Goal: Task Accomplishment & Management: Manage account settings

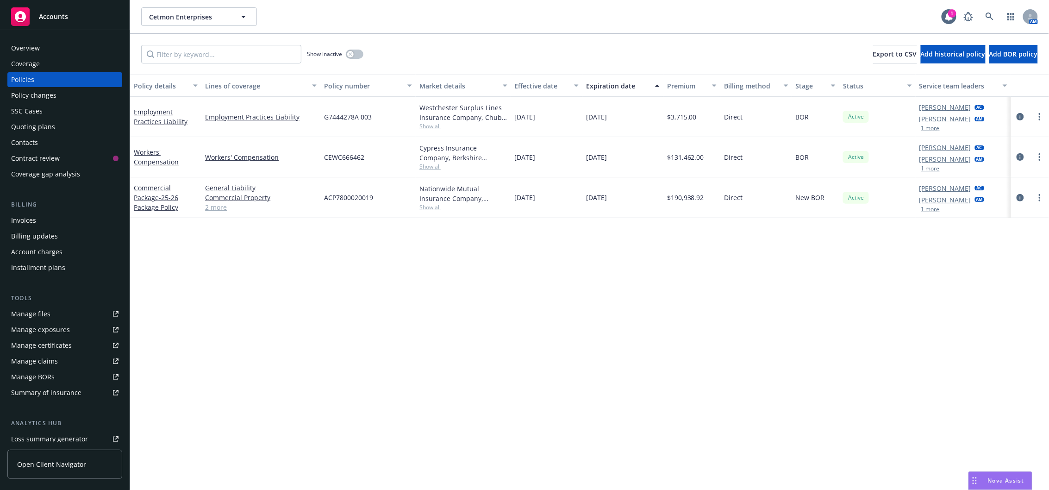
click at [44, 314] on div "Manage files" at bounding box center [30, 314] width 39 height 15
click at [31, 317] on div "Manage files" at bounding box center [30, 314] width 39 height 15
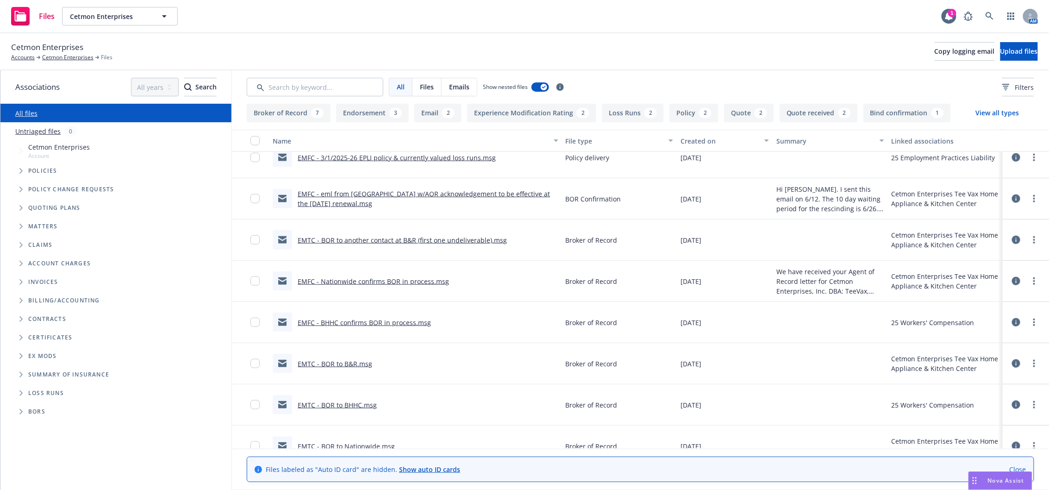
scroll to position [457, 0]
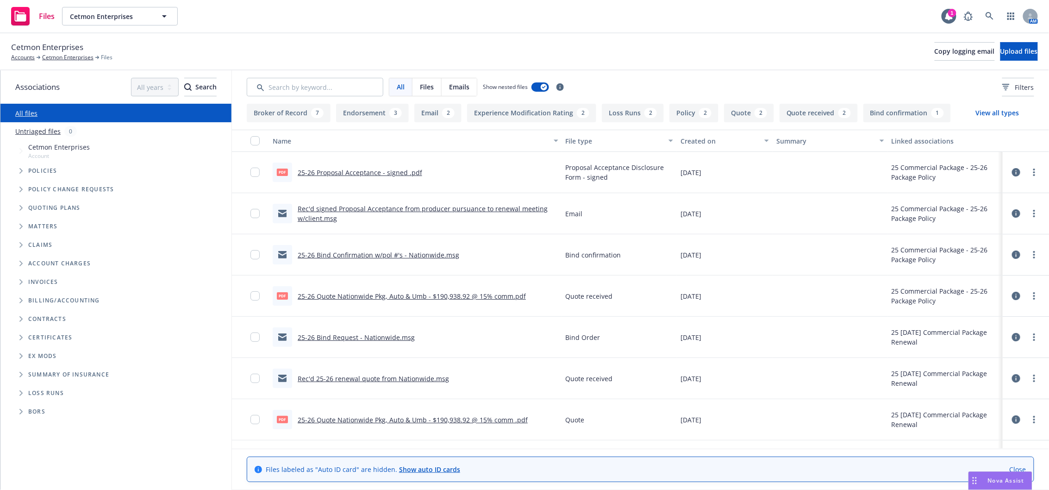
click at [18, 338] on span "Folder Tree Example" at bounding box center [20, 337] width 15 height 15
click at [30, 370] on icon "Folder Tree Example" at bounding box center [29, 373] width 4 height 6
click at [75, 384] on link "Create new folder" at bounding box center [75, 389] width 56 height 10
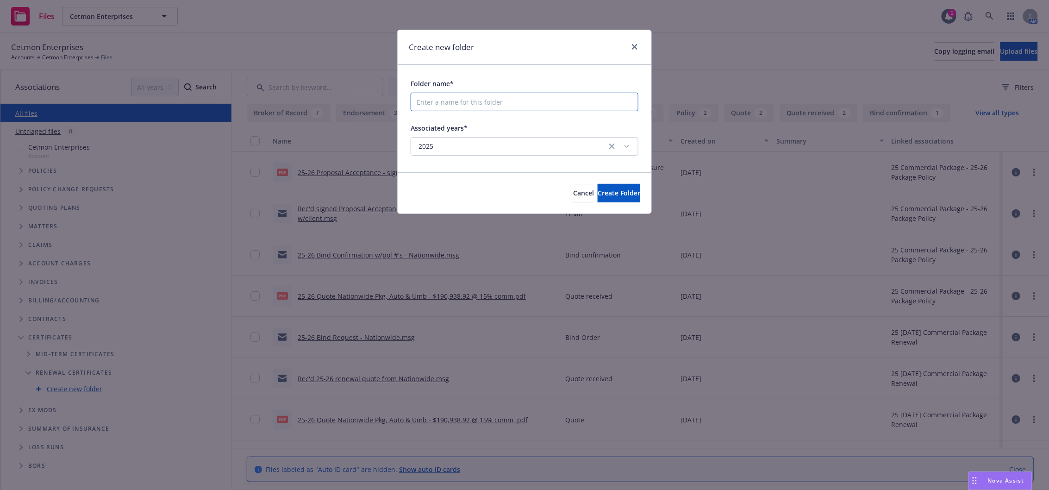
click at [441, 95] on input "Folder name*" at bounding box center [525, 102] width 228 height 19
type input "Renewal Certs"
click at [613, 201] on button "Create Folder" at bounding box center [619, 193] width 43 height 19
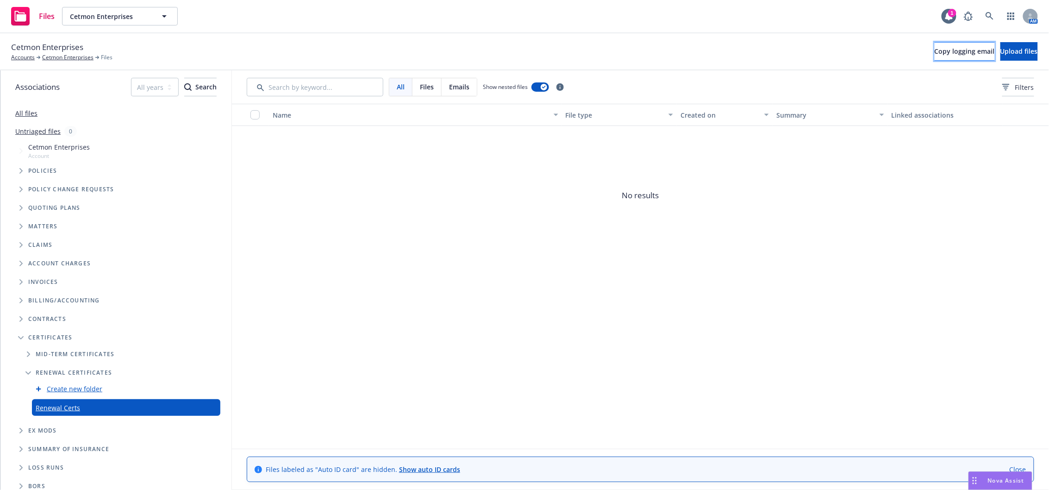
click at [935, 52] on span "Copy logging email" at bounding box center [965, 51] width 60 height 9
click at [1001, 47] on span "Upload files" at bounding box center [1020, 51] width 38 height 9
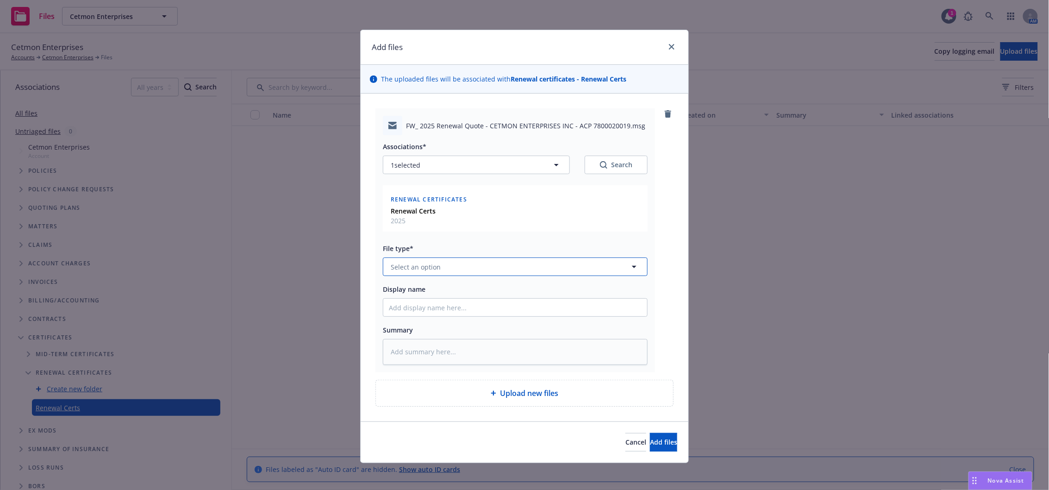
click at [444, 270] on button "Select an option" at bounding box center [515, 266] width 265 height 19
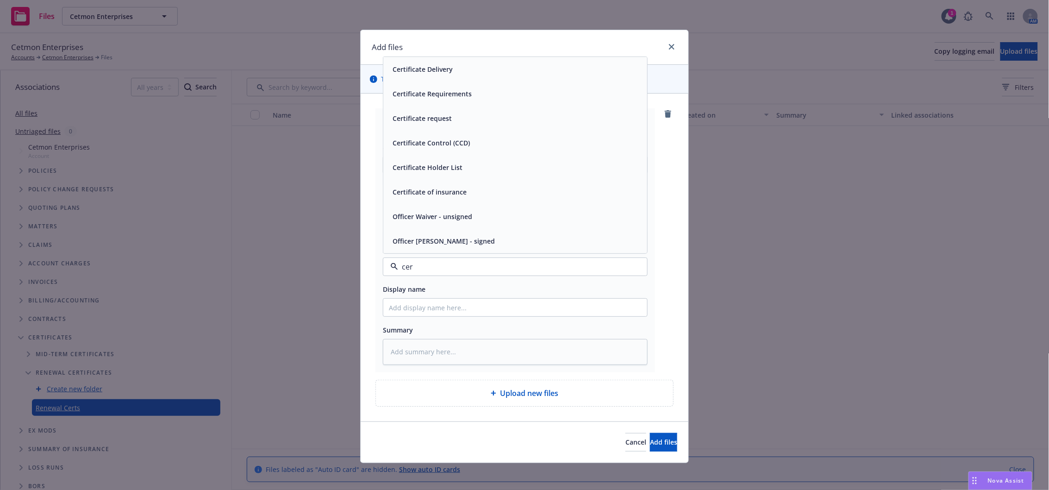
type input "cert"
drag, startPoint x: 447, startPoint y: 171, endPoint x: 445, endPoint y: 221, distance: 49.6
click at [447, 172] on div "Certificate request" at bounding box center [421, 167] width 65 height 13
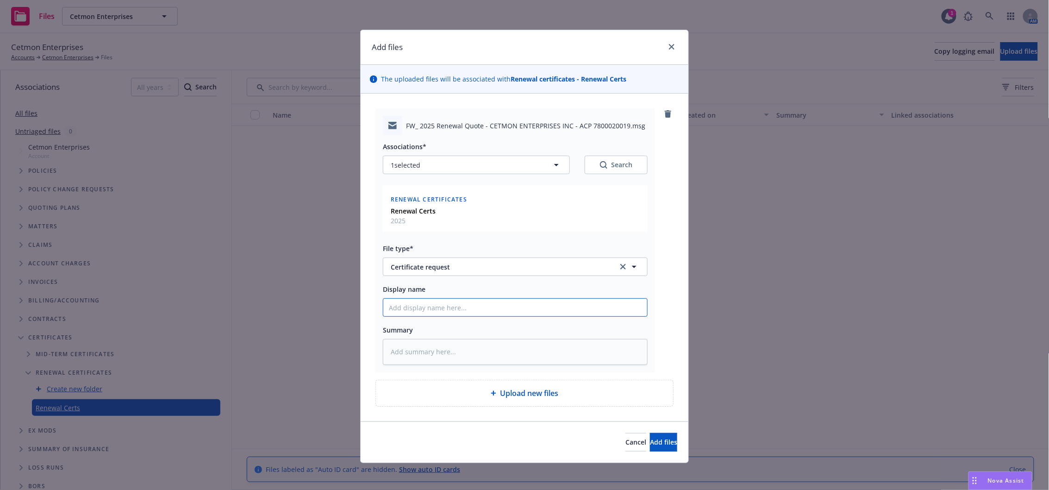
drag, startPoint x: 437, startPoint y: 305, endPoint x: 433, endPoint y: 317, distance: 12.5
click at [433, 317] on div at bounding box center [515, 307] width 265 height 19
type textarea "x"
type input "8"
type textarea "x"
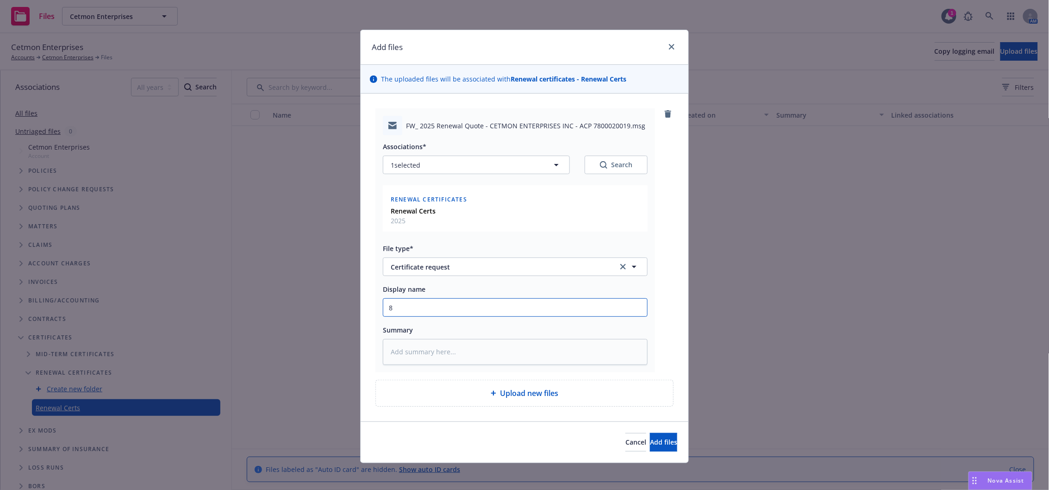
type input "8/"
type textarea "x"
type input "8/1"
type textarea "x"
type input "8/15"
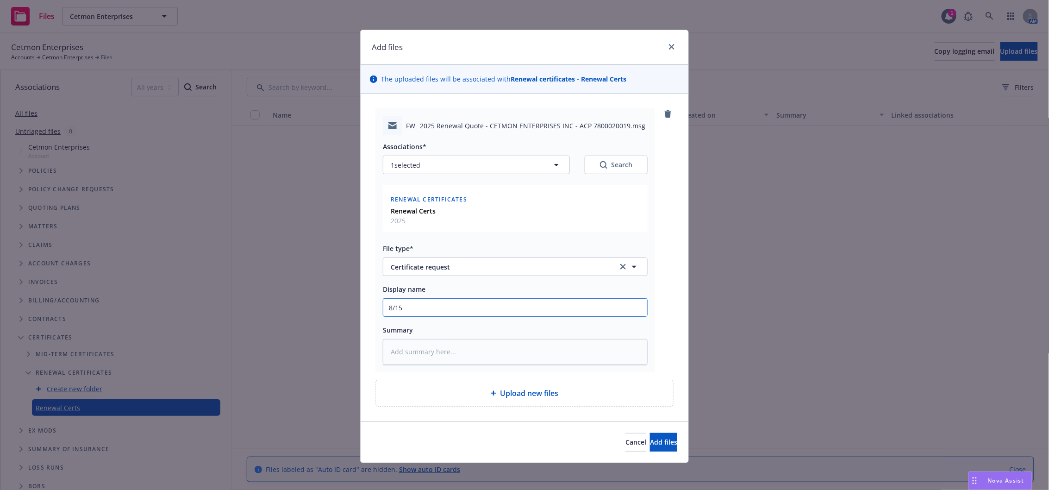
type textarea "x"
type input "8/15/"
type textarea "x"
type input "8/15/5"
type textarea "x"
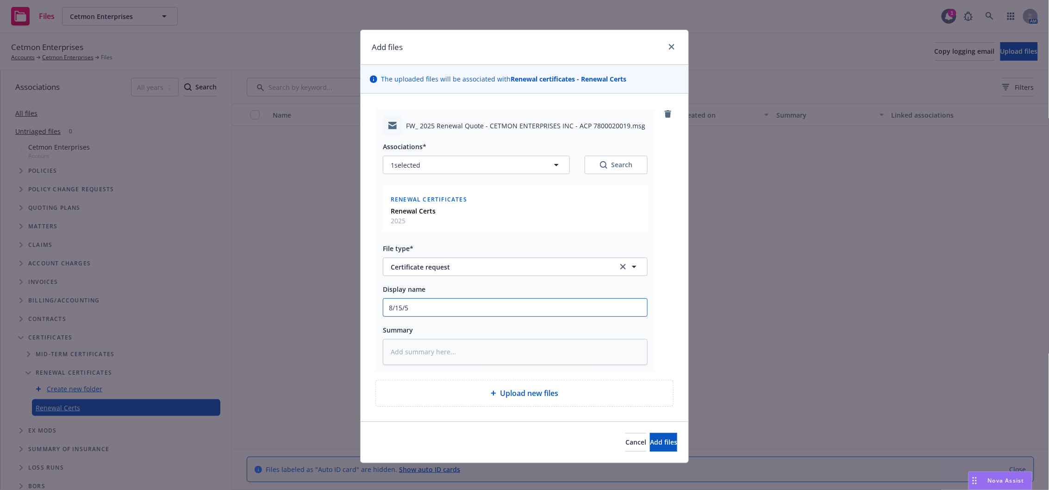
type input "8/15/"
type textarea "x"
type input "8/15/2"
type textarea "x"
type input "8/15/25"
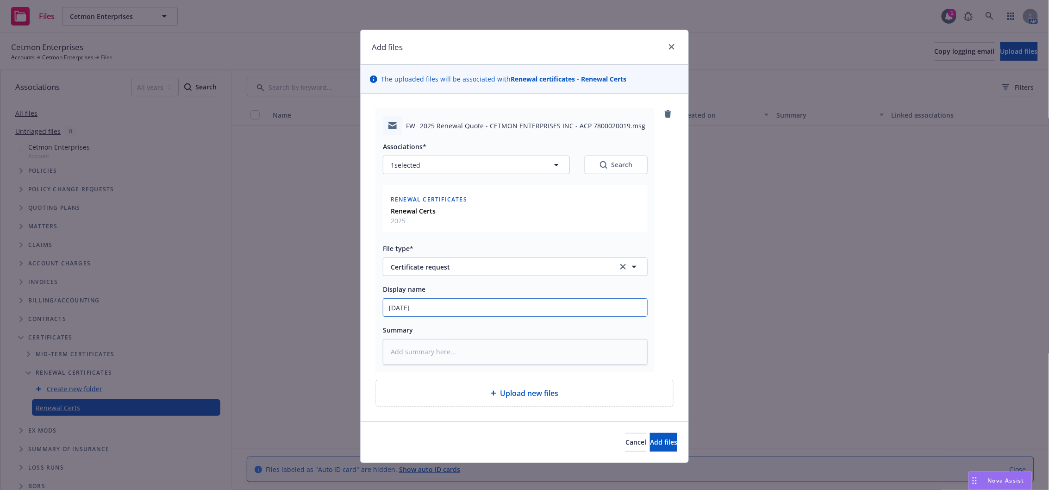
type textarea "x"
type input "8/15/25"
type textarea "x"
type input "8/15/25 R"
type textarea "x"
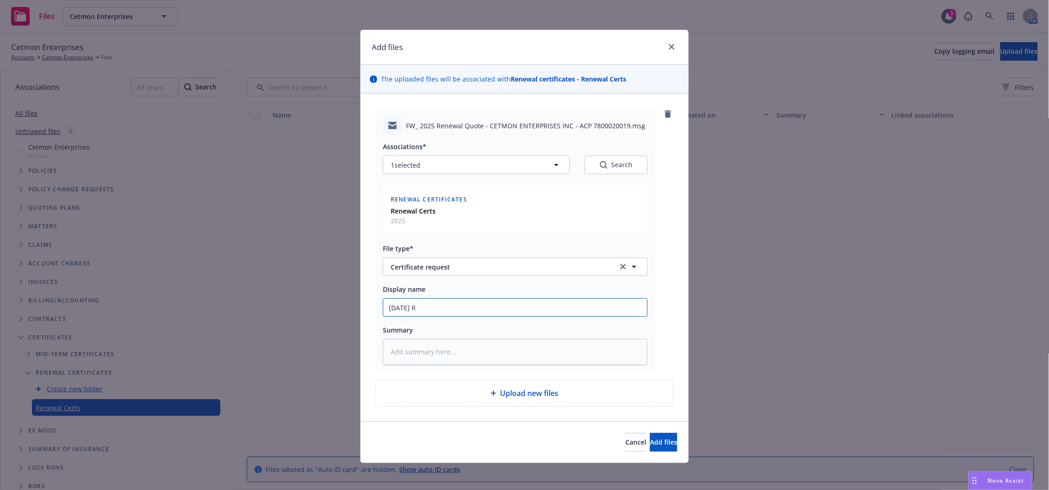
type input "8/15/25 Re"
type textarea "x"
type input "8/15/25 Ren"
type textarea "x"
type input "8/15/25 Rene"
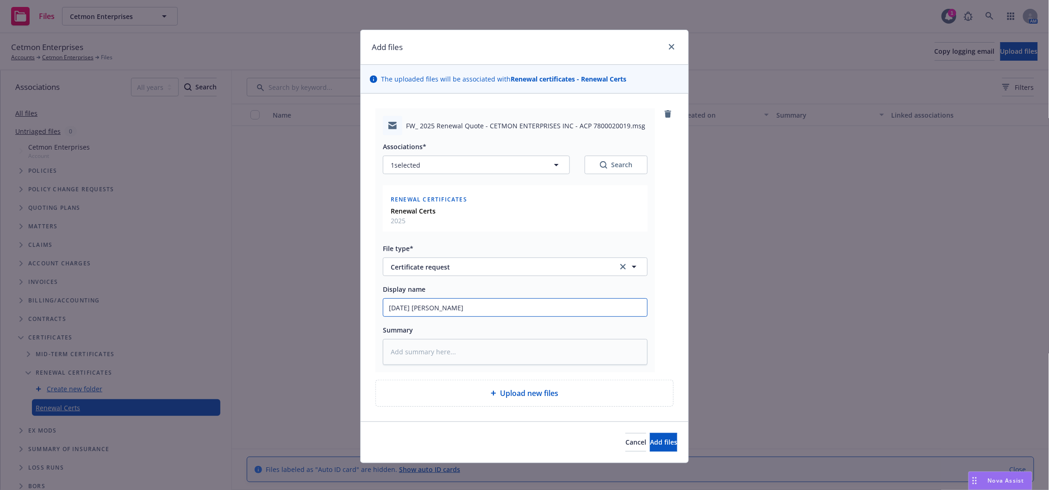
type textarea "x"
type input "8/15/25 Renew"
type textarea "x"
type input "8/15/25 Renewa"
type textarea "x"
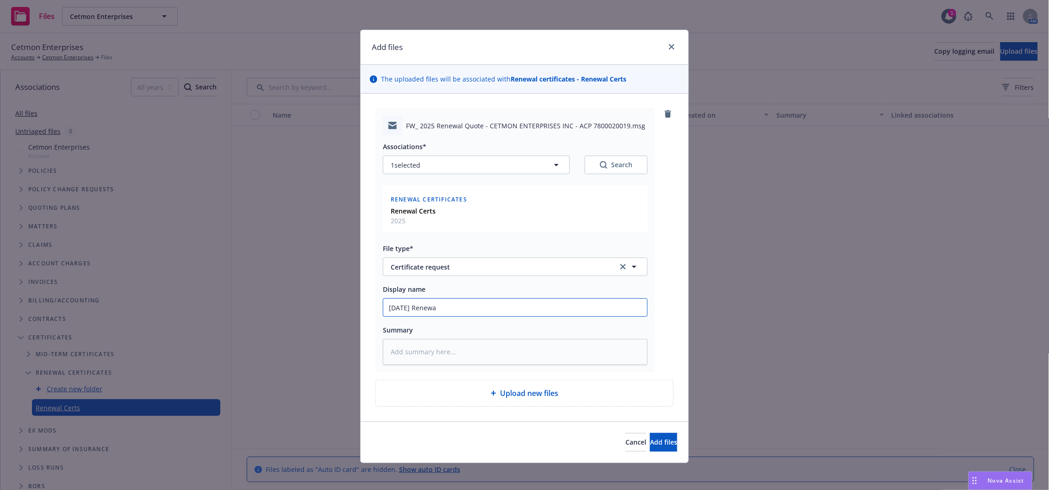
type input "8/15/25 Renewal"
type textarea "x"
type input "8/15/25 Renewal"
type textarea "x"
type input "8/15/25 Renewal -"
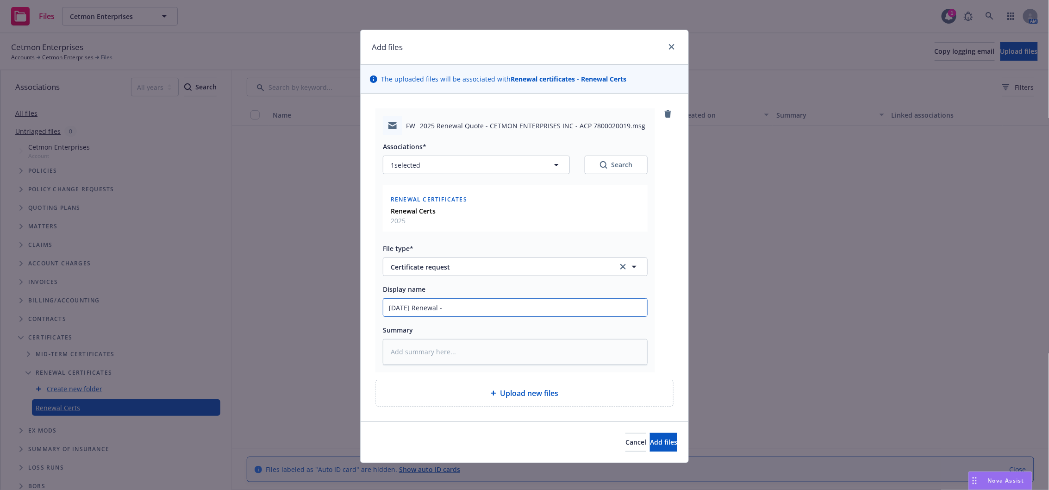
type textarea "x"
type input "8/15/25 Renewal -"
type textarea "x"
type input "8/15/25 Renewal - C"
type textarea "x"
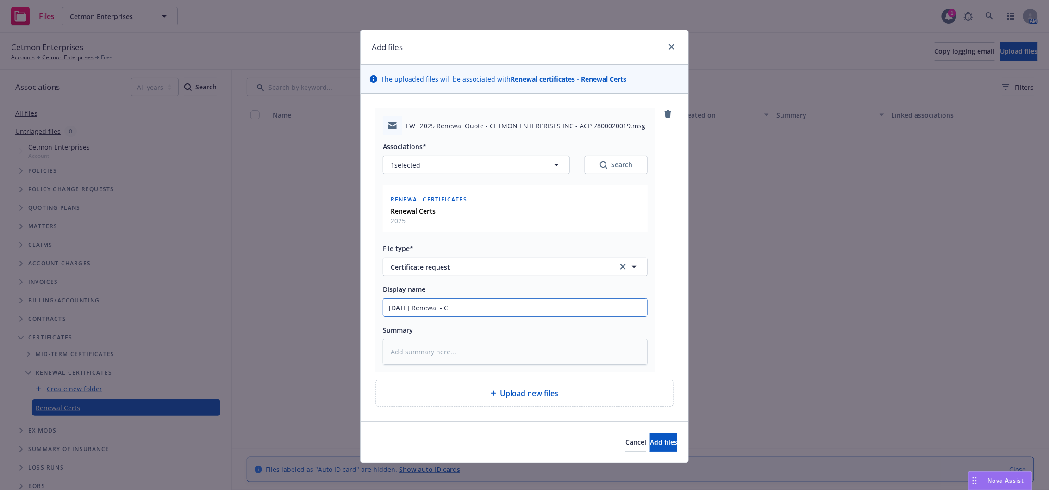
type input "8/15/25 Renewal - Ce"
type textarea "x"
type input "8/15/25 Renewal - Cer"
type textarea "x"
type input "8/15/25 Renewal - Cert"
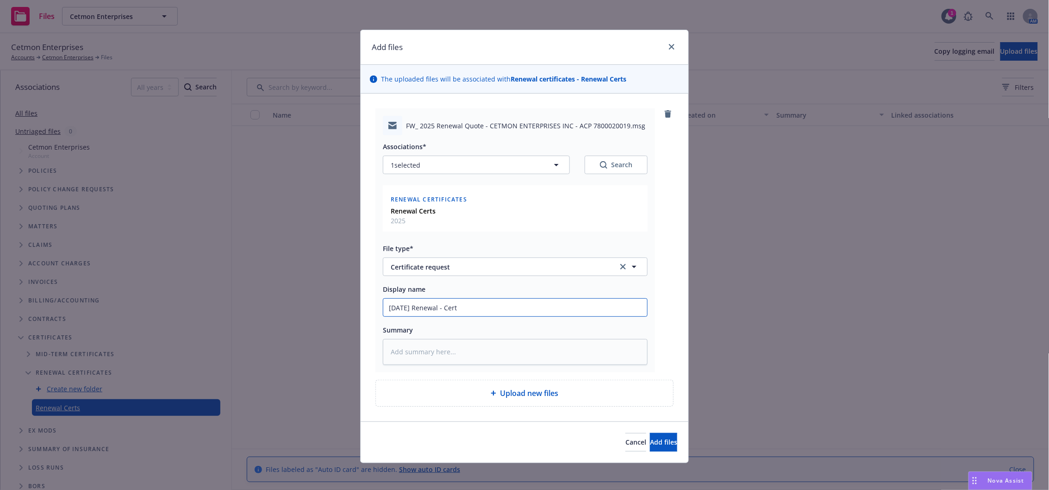
type textarea "x"
type input "8/15/25 Renewal - Cert"
type textarea "x"
type input "8/15/25 Renewal - Cert req"
type textarea "x"
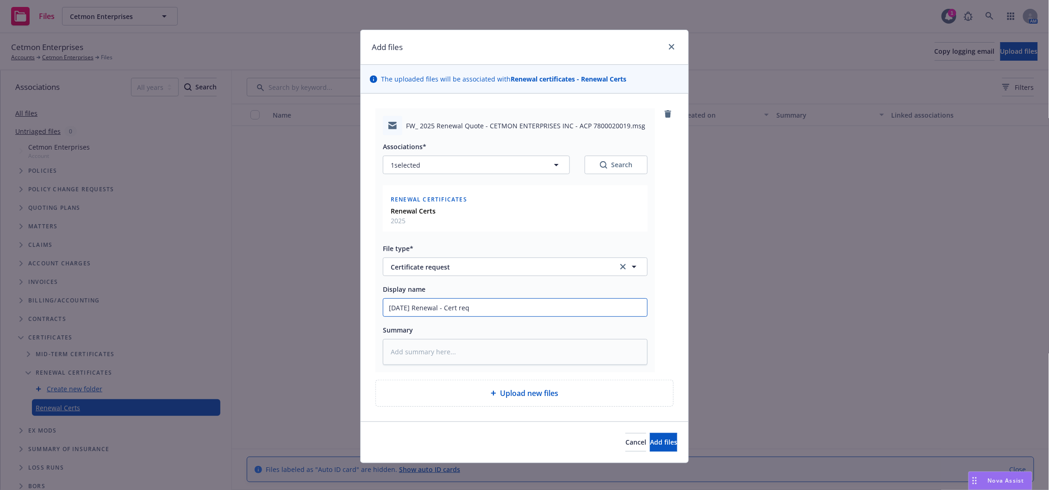
type input "8/15/25 Renewal - Cert requ"
type textarea "x"
type input "8/15/25 Renewal - Cert reques"
type textarea "x"
type input "8/15/25 Renewal - Cert request"
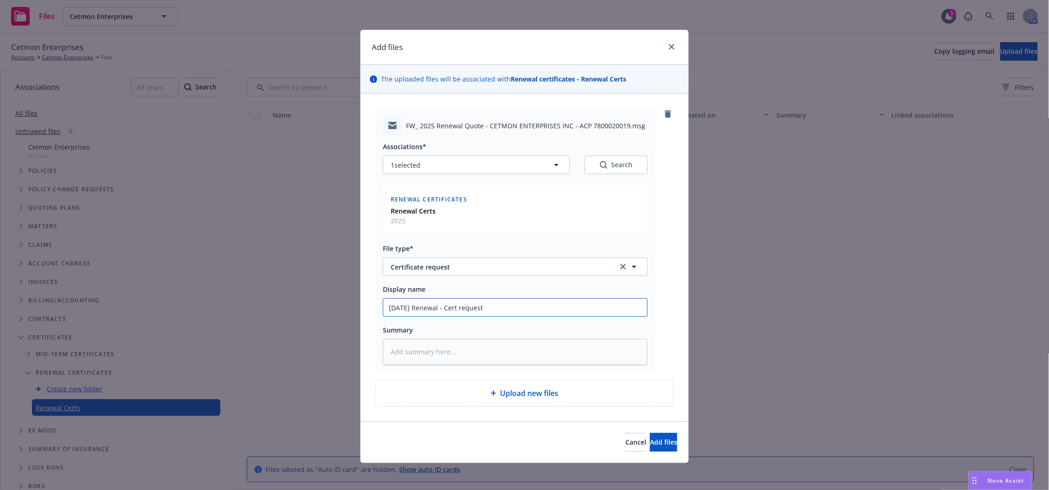
type textarea "x"
type input "8/15/25 Renewal - Cert request"
type textarea "x"
type input "8/15/25 Renewal - Cert request f"
type textarea "x"
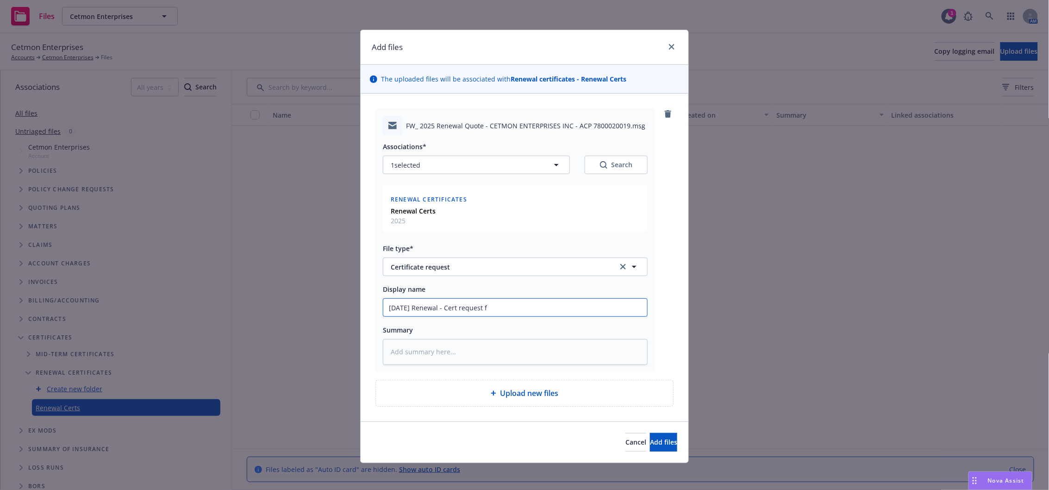
type input "8/15/25 Renewal - Cert request fr"
type textarea "x"
type input "8/15/25 Renewal - Cert request fro"
type textarea "x"
type input "8/15/25 Renewal - Cert request from"
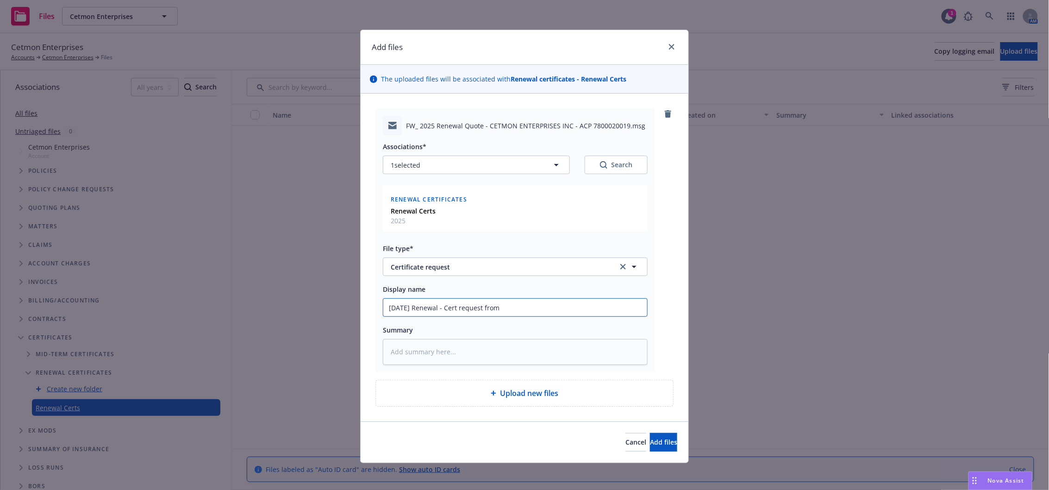
type textarea "x"
type input "8/15/25 Renewal - Cert request from"
type textarea "x"
type input "8/15/25 Renewal - Cert request from A"
type textarea "x"
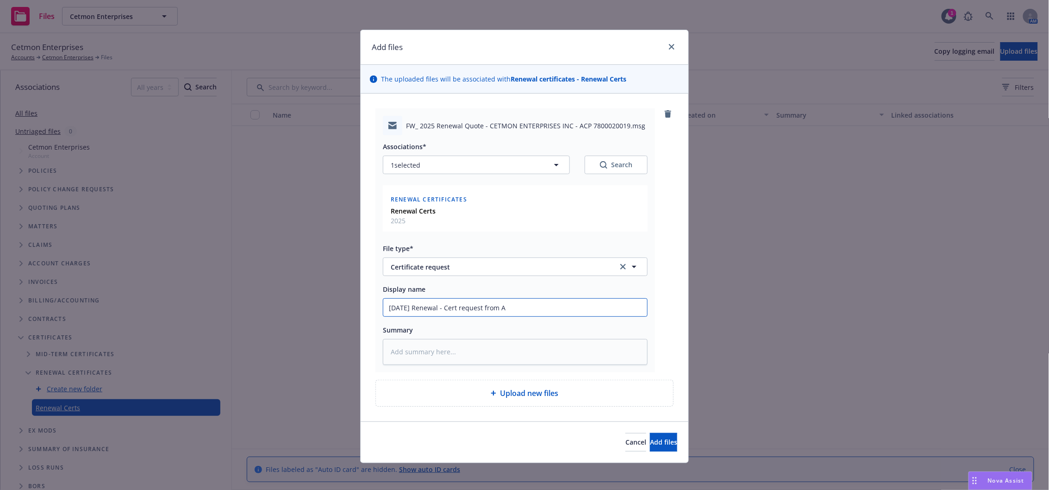
type input "8/15/25 Renewal - Cert request from AM"
type textarea "x"
type input "8/15/25 Renewal - Cert request from A"
type textarea "x"
type input "8/15/25 Renewal - Cert request from"
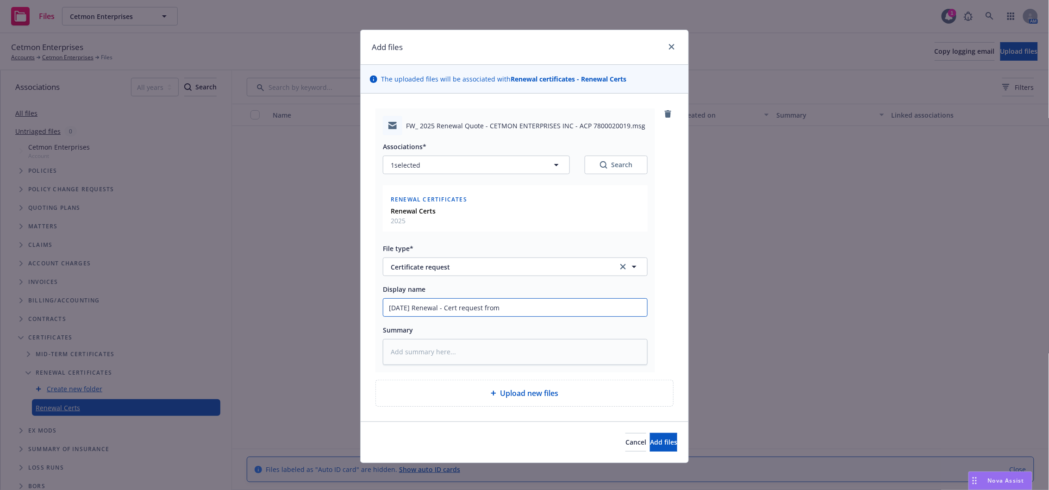
type textarea "x"
type input "8/15/25 Renewal - Cert request from"
type textarea "x"
type input "8/15/25 Renewal - Cert request fro"
type textarea "x"
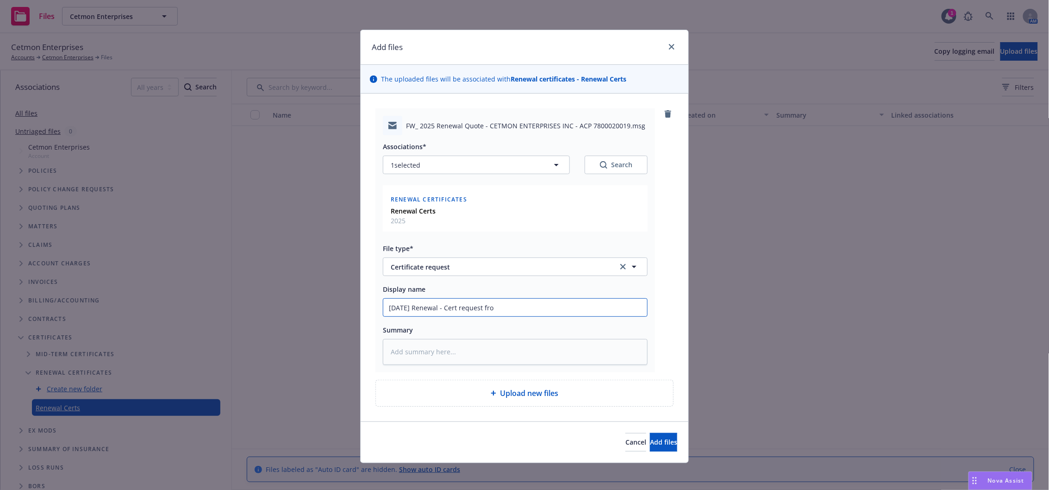
type input "8/15/25 Renewal - Cert request fr"
type textarea "x"
type input "8/15/25 Renewal - Cert request f"
type textarea "x"
type input "8/15/25 Renewal - Cert request"
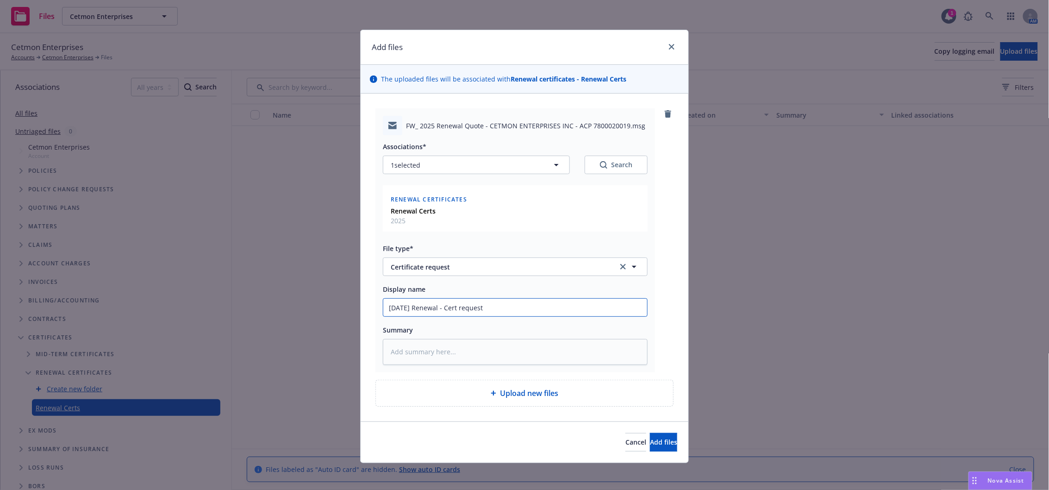
type textarea "x"
type input "8/15/25 Renewal - Cert request"
type textarea "x"
type input "8/15/25 Renewal - Cert reques"
type textarea "x"
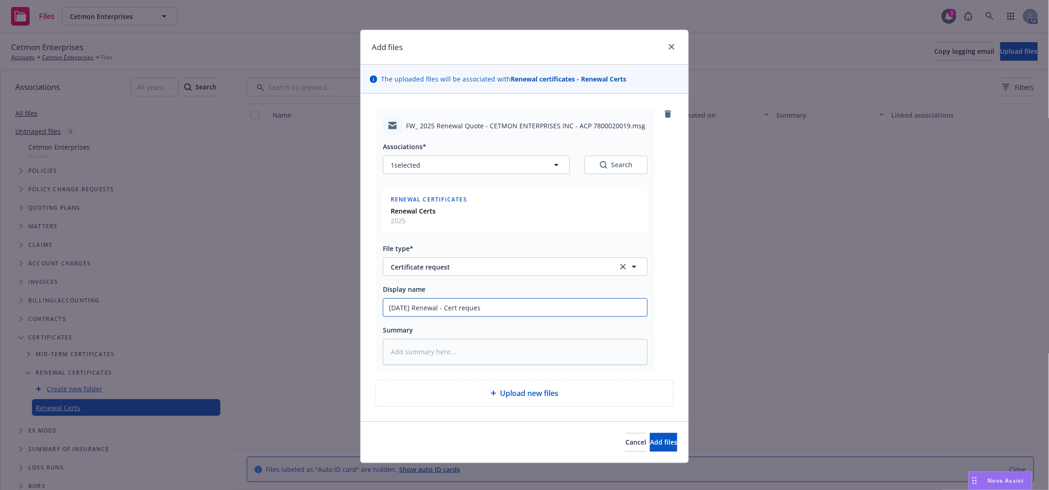
type input "8/15/25 Renewal - Cert reque"
type textarea "x"
type input "8/15/25 Renewal - Cert requ"
type textarea "x"
type input "8/15/25 Renewal - Cert req"
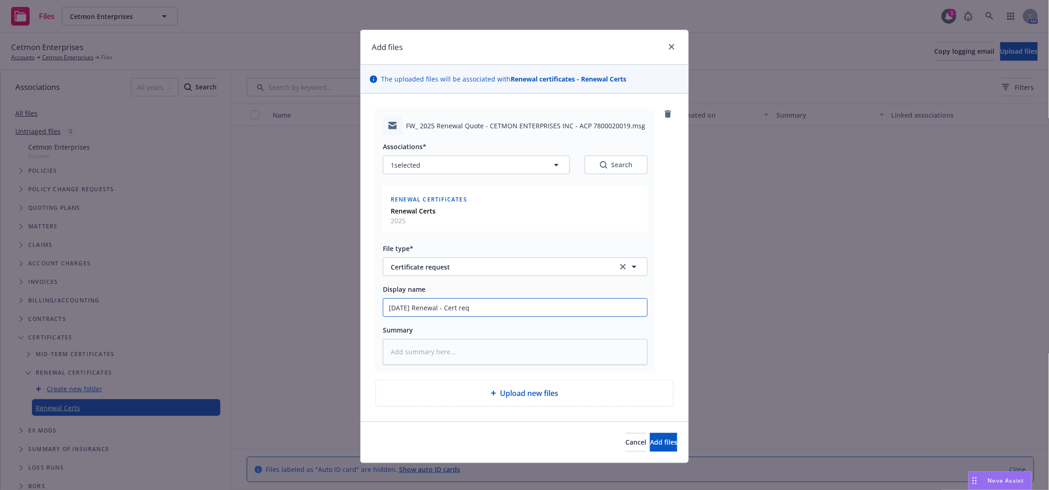
type textarea "x"
type input "8/15/25 Renewal - Cert re"
type textarea "x"
type input "8/15/25 Renewal - Cert r"
type textarea "x"
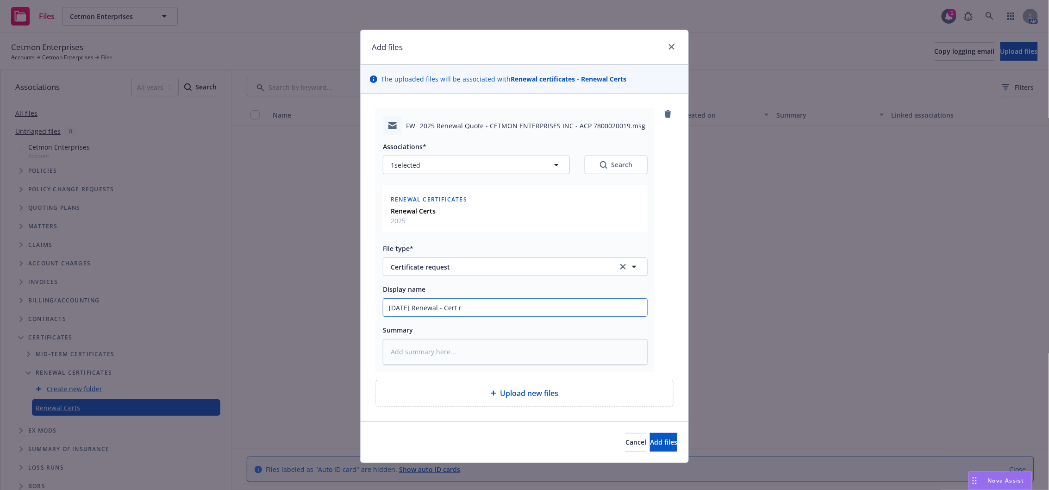
type input "8/15/25 Renewal - Cert"
type textarea "x"
type input "8/15/25 Renewal - Cert i"
type textarea "x"
type input "8/15/25 Renewal - Cert in"
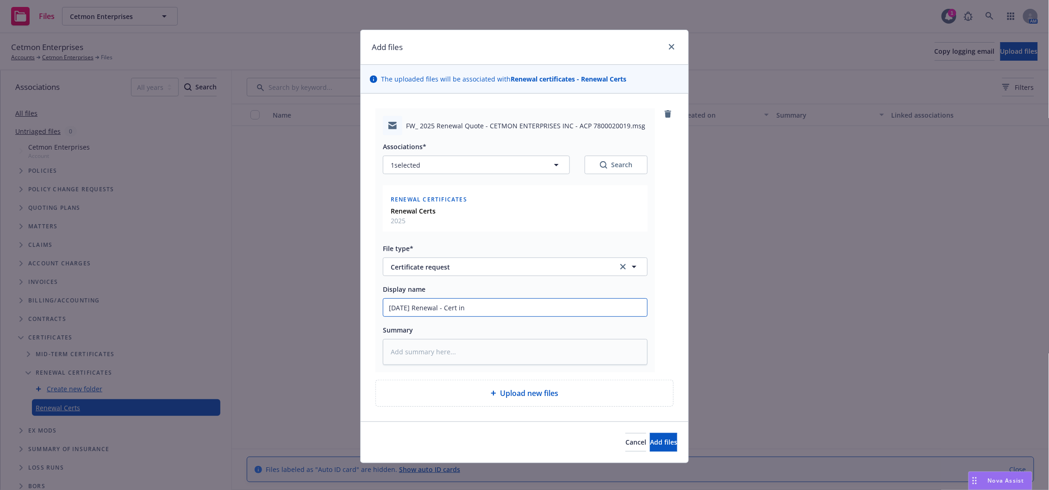
type textarea "x"
type input "8/15/25 Renewal - Cert ins"
type textarea "x"
type input "8/15/25 Renewal - Cert inst"
type textarea "x"
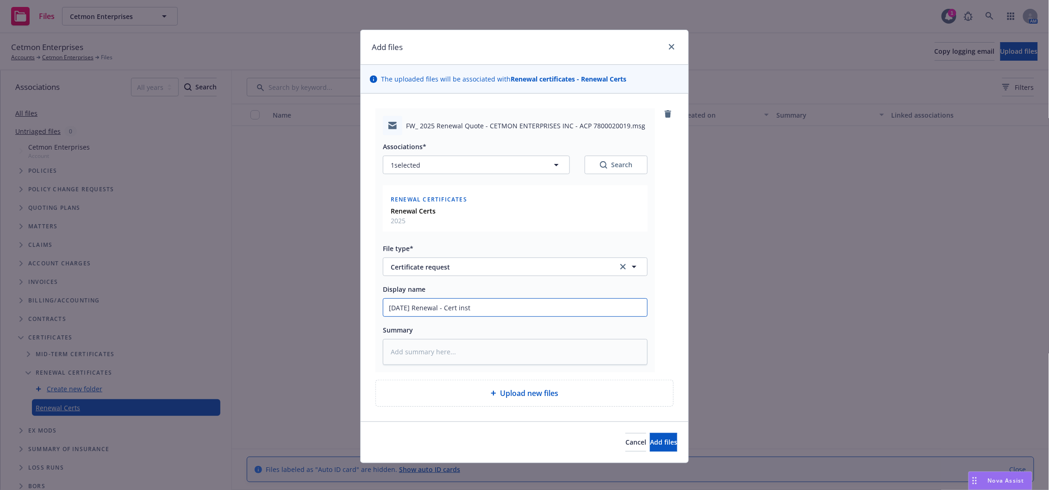
type input "8/15/25 Renewal - Cert instr"
type textarea "x"
type input "8/15/25 Renewal - Cert instru"
type textarea "x"
type input "8/15/25 Renewal - Cert instruc"
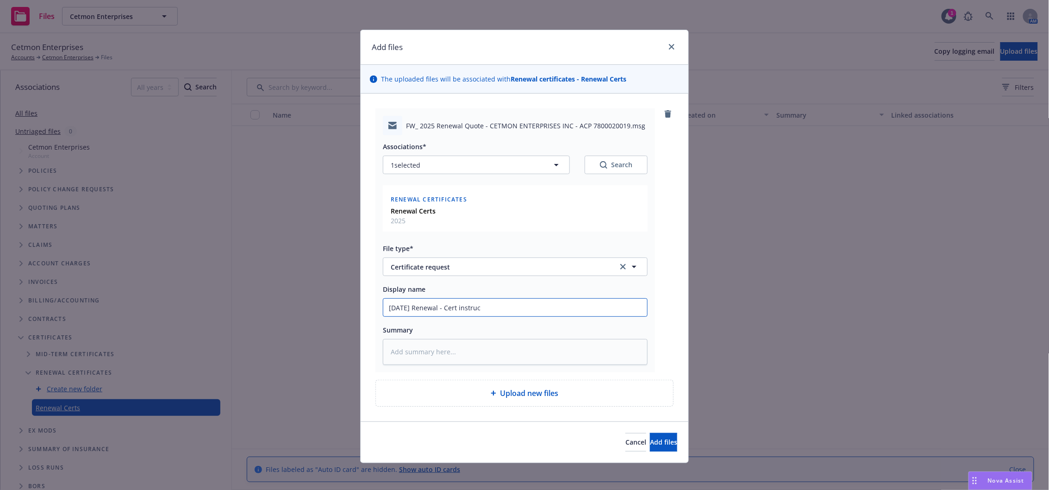
type textarea "x"
type input "8/15/25 Renewal - Cert instruct"
type textarea "x"
type input "8/15/25 Renewal - Cert instructi"
type textarea "x"
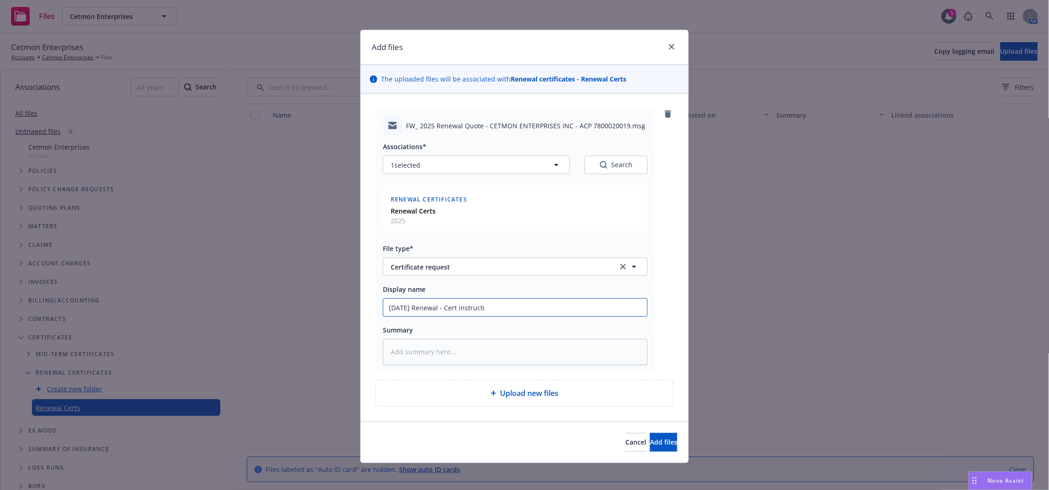
type input "8/15/25 Renewal - Cert instructio"
type textarea "x"
type input "8/15/25 Renewal - Cert instruction"
type textarea "x"
type input "8/15/25 Renewal - Cert instructions"
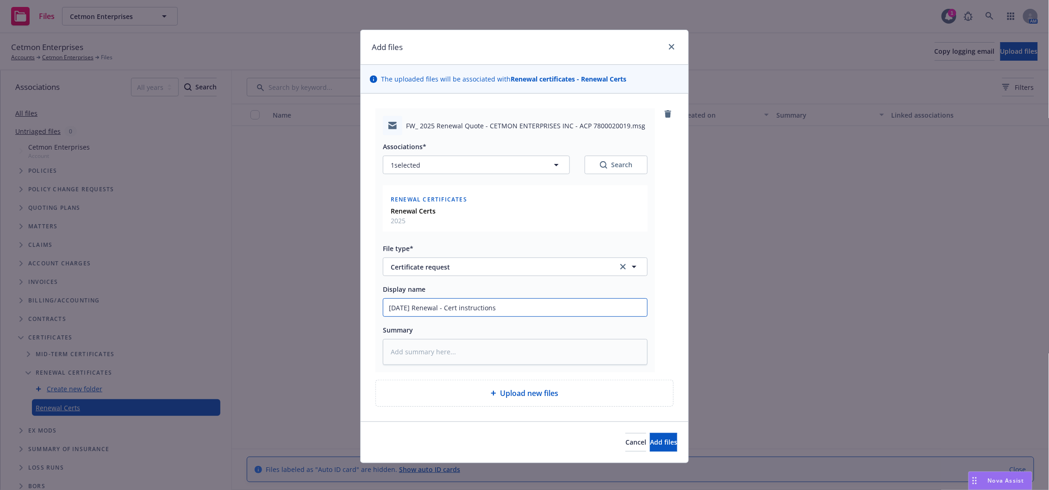
type textarea "x"
type input "8/15/25 Renewal - Cert instructions"
type textarea "x"
type input "8/15/25 Renewal - Cert instructions f"
type textarea "x"
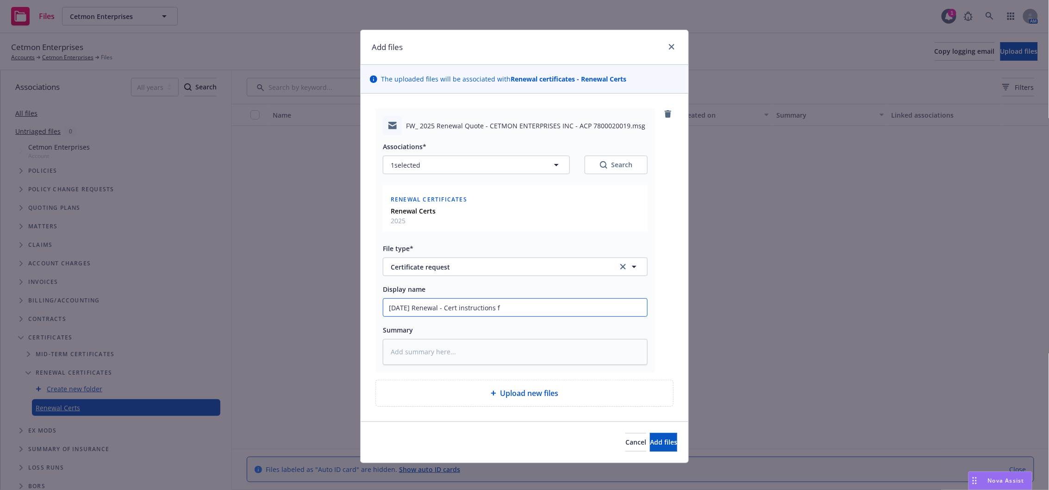
type input "8/15/25 Renewal - Cert instructions fr"
type textarea "x"
type input "8/15/25 Renewal - Cert instructions fro"
type textarea "x"
type input "8/15/25 Renewal - Cert instructions from"
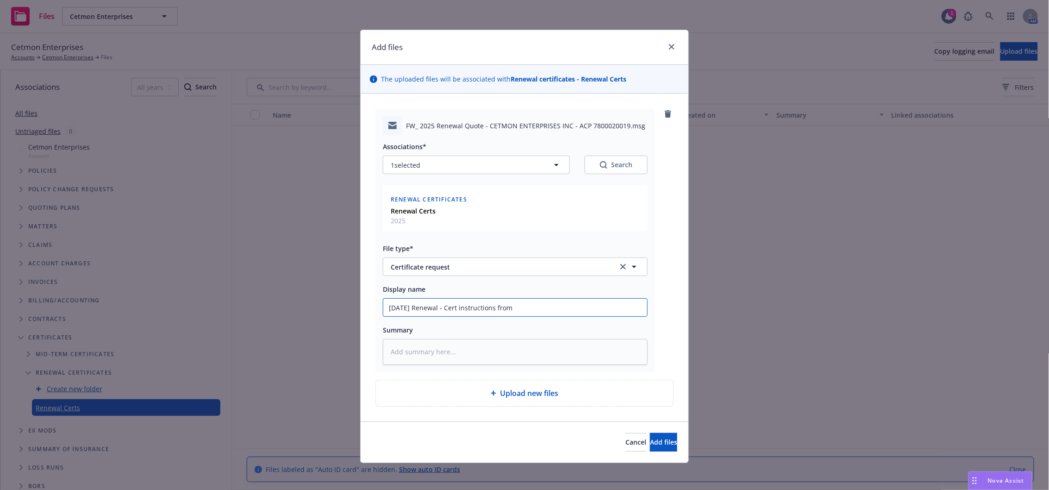
type textarea "x"
type input "8/15/25 Renewal - Cert instructions from M"
type textarea "x"
type input "8/15/25 Renewal - Cert instructions from"
type textarea "x"
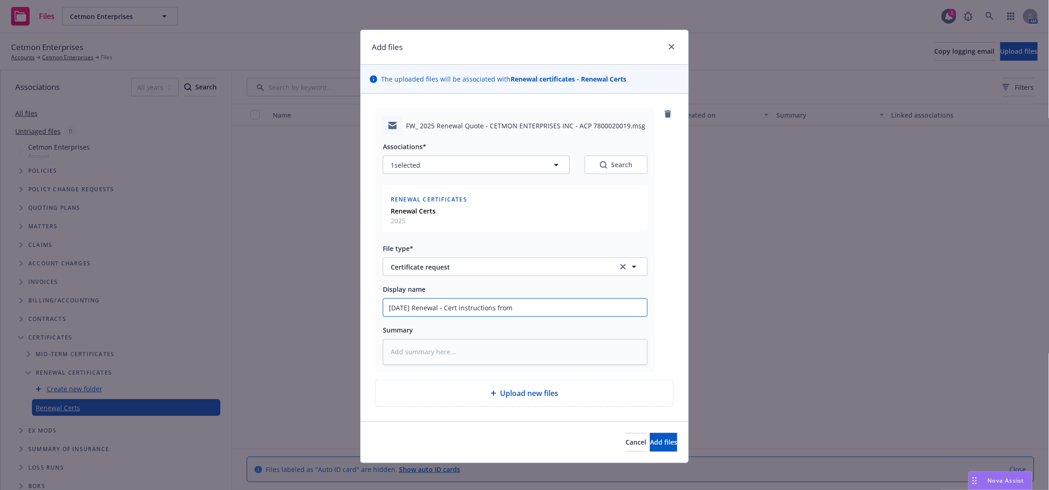
type input "8/15/25 Renewal - Cert instructions from A"
type textarea "x"
type input "8/15/25 Renewal - Cert instructions from AM"
type textarea "x"
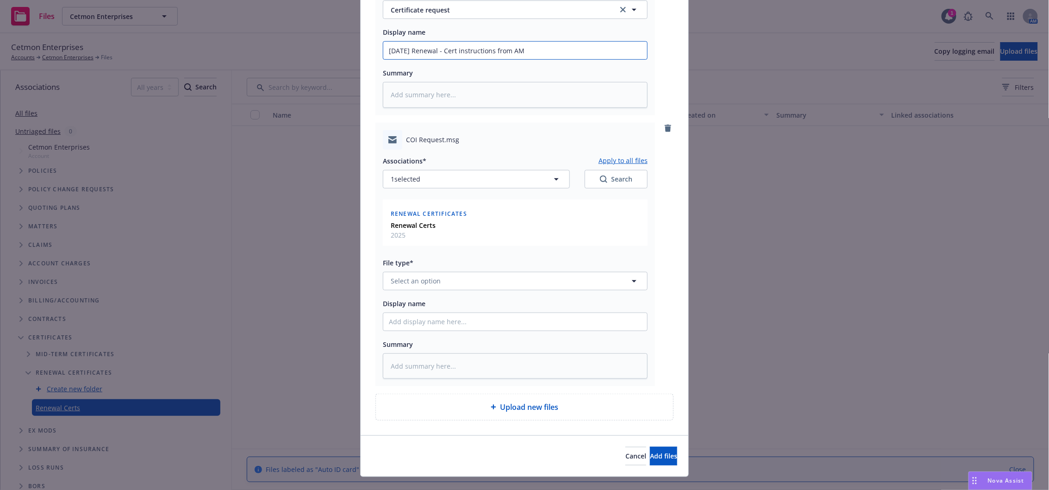
scroll to position [274, 0]
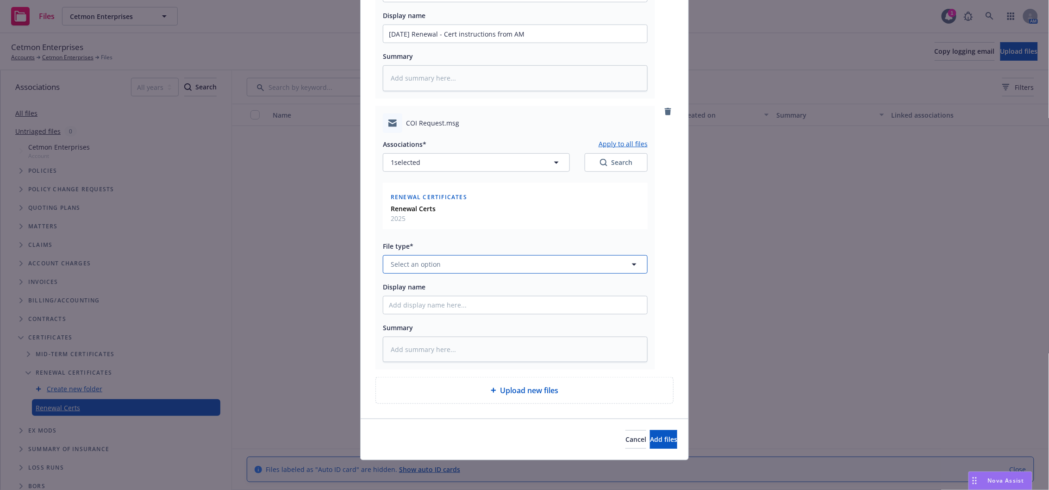
click at [459, 267] on button "Select an option" at bounding box center [515, 264] width 265 height 19
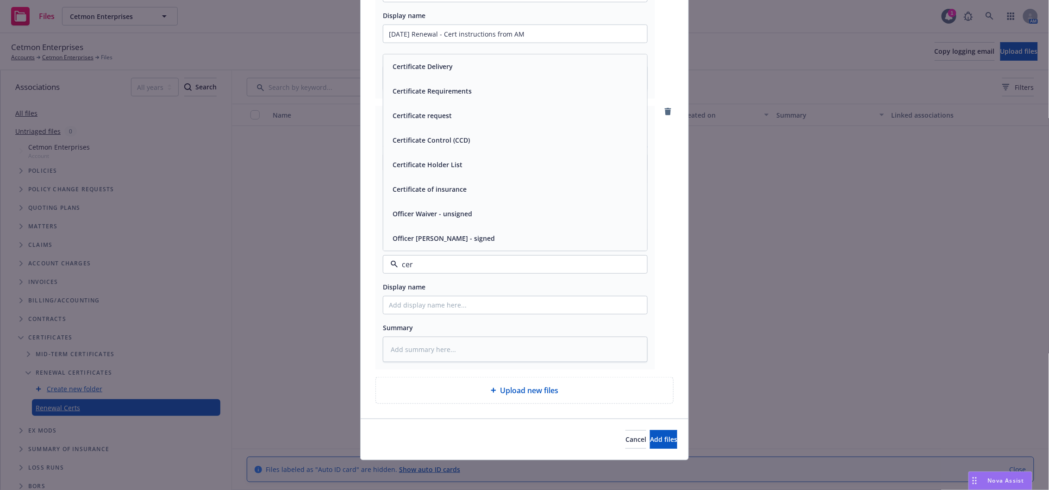
type input "cert"
click at [462, 163] on div "Certificate request" at bounding box center [515, 164] width 253 height 13
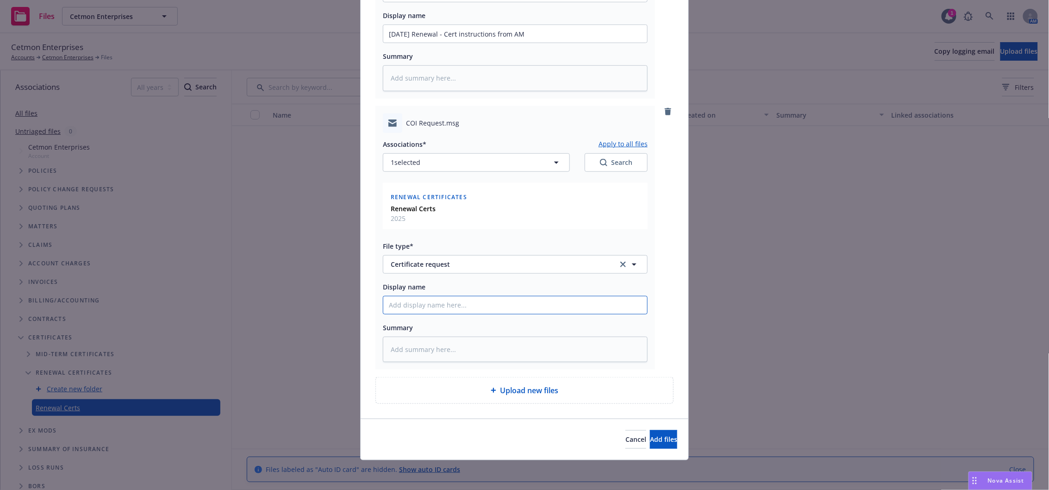
click at [436, 43] on input "Display name" at bounding box center [515, 34] width 264 height 18
type textarea "x"
type input "C"
type textarea "x"
type input "CI"
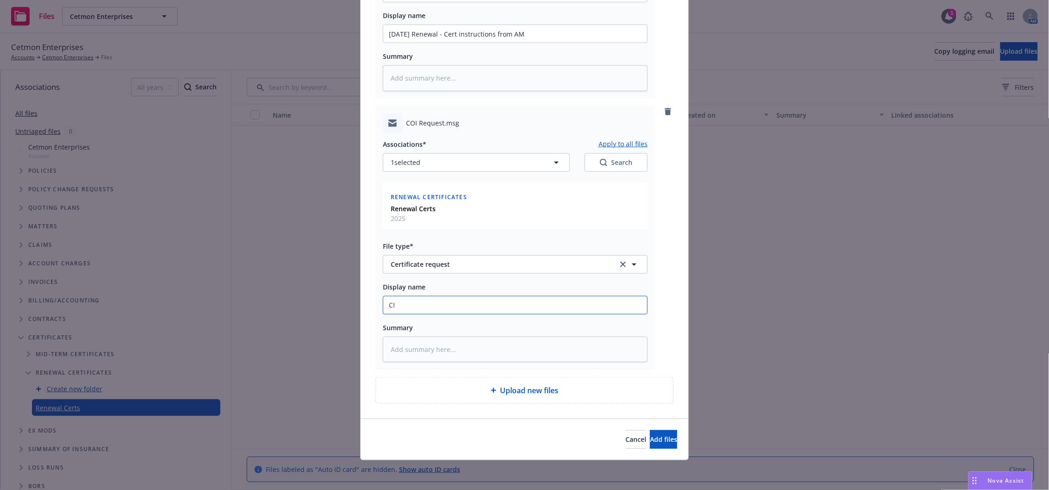
type textarea "x"
type input "C"
type textarea "x"
type input "CO"
type textarea "x"
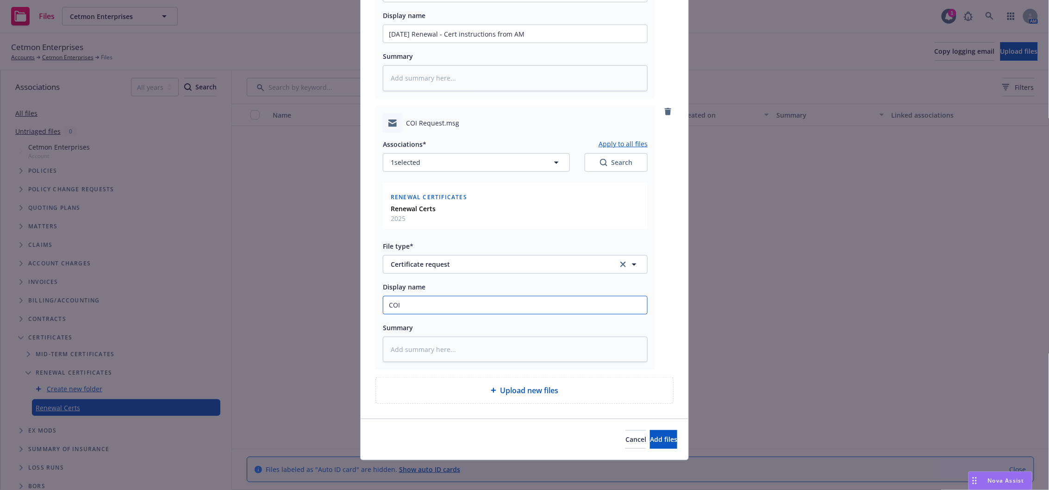
type input "COI"
type textarea "x"
type input "COI -"
type textarea "x"
type input "COI -"
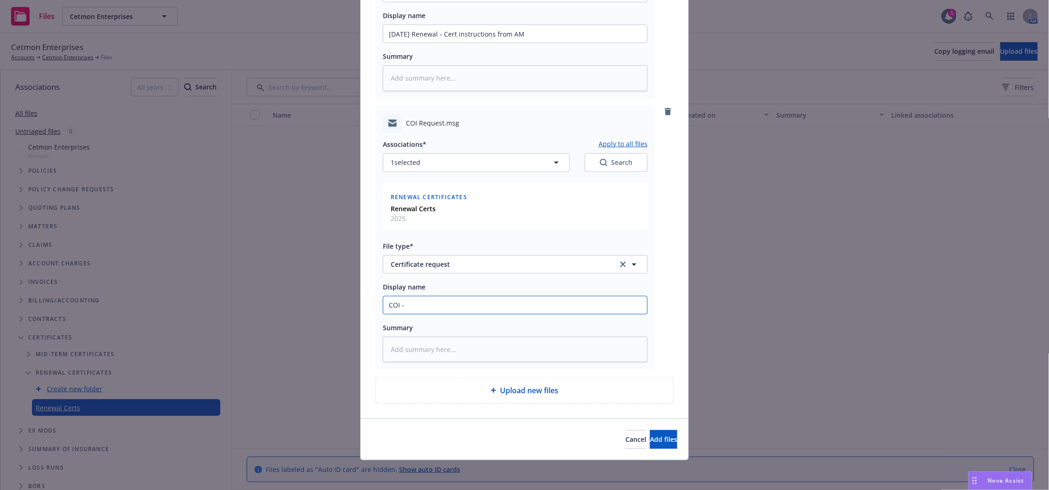
click at [477, 43] on input "COI -" at bounding box center [515, 34] width 264 height 18
type textarea "x"
type input "COI - D"
type textarea "x"
type input "COI - Db"
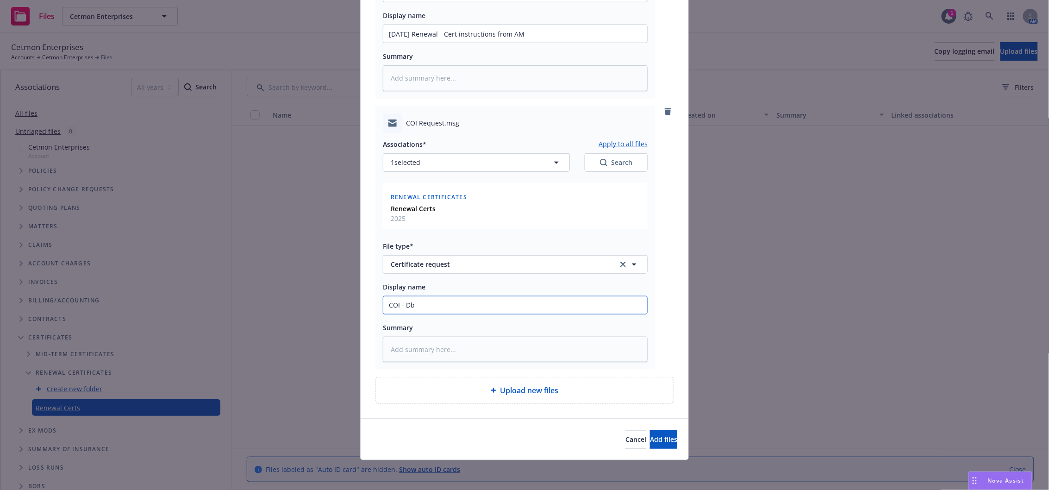
type textarea "x"
type input "COI - D"
type textarea "x"
type input "COI - Da"
type textarea "x"
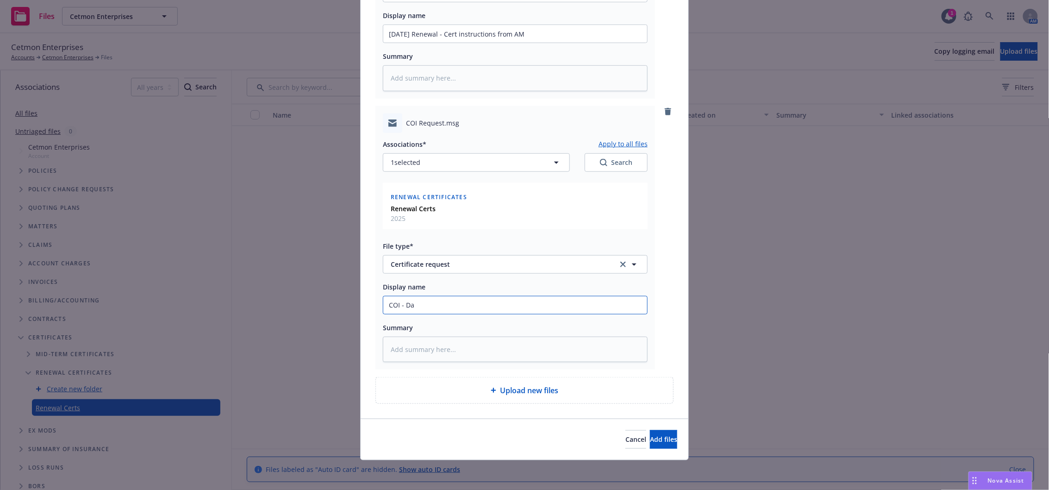
type input "COI - Dan"
type textarea "x"
type input "COI - Danb"
type textarea "x"
type input "COI - Danby"
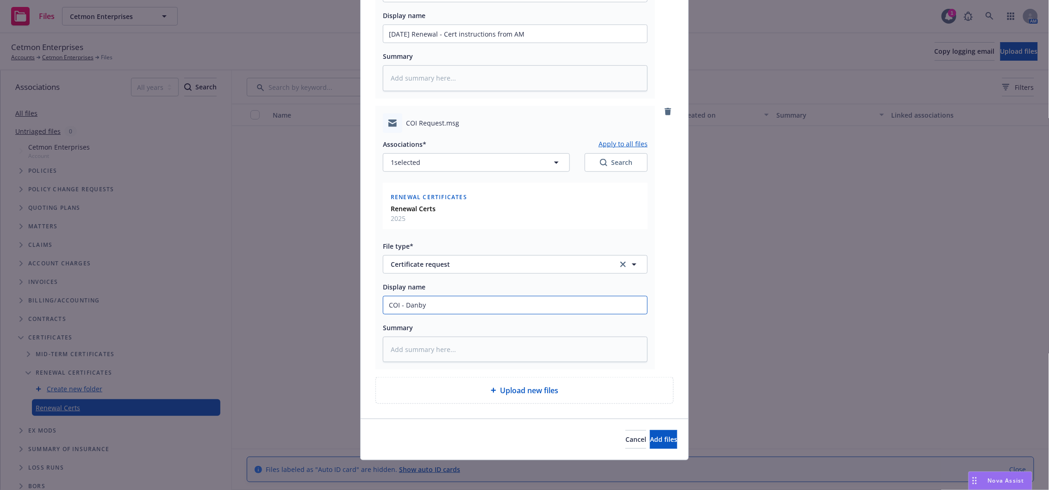
type textarea "x"
type input "COI - Danby"
type textarea "x"
type input "COI - Danby -"
type textarea "x"
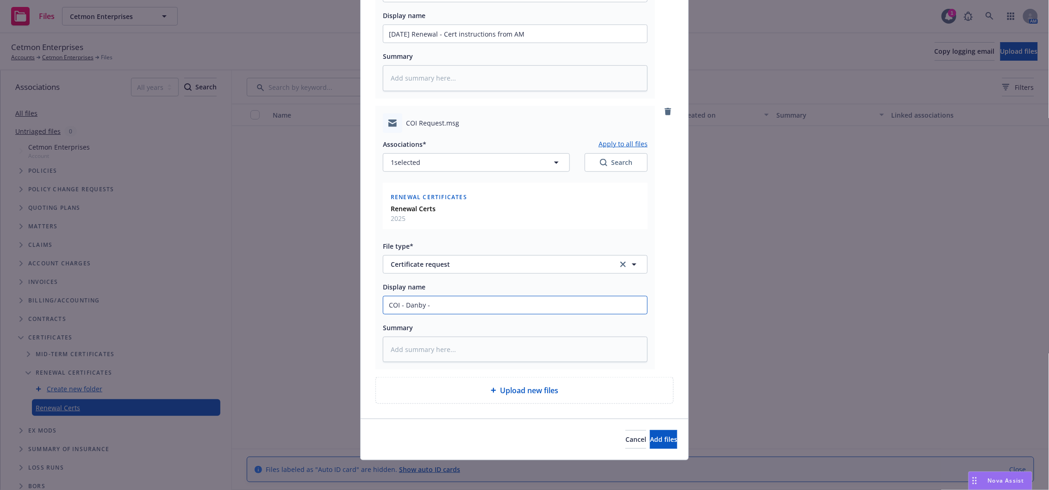
type input "COI - Danby -"
type textarea "x"
type input "COI - Danby - E"
type textarea "x"
type input "COI - Danby - EM"
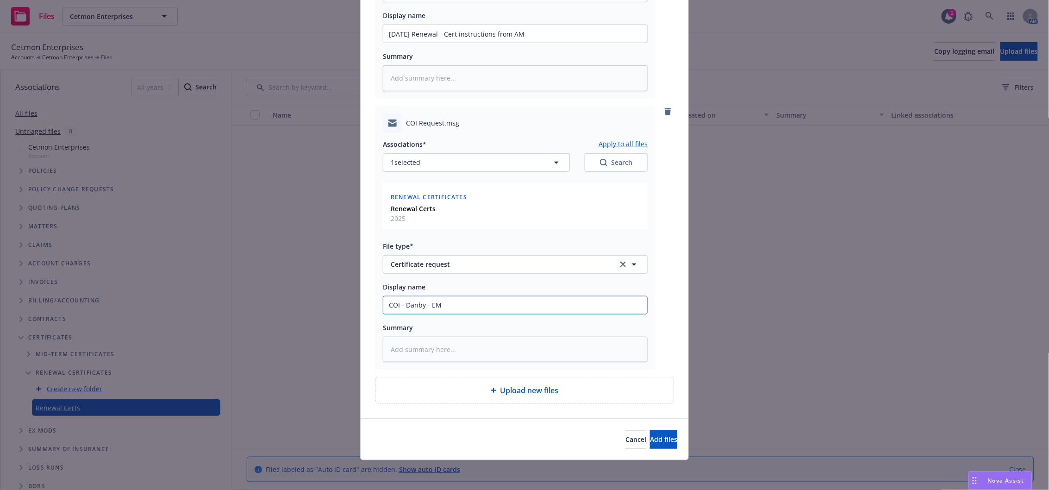
type textarea "x"
type input "COI - Danby - EMF"
type textarea "x"
type input "COI - Danby - EMFI"
type textarea "x"
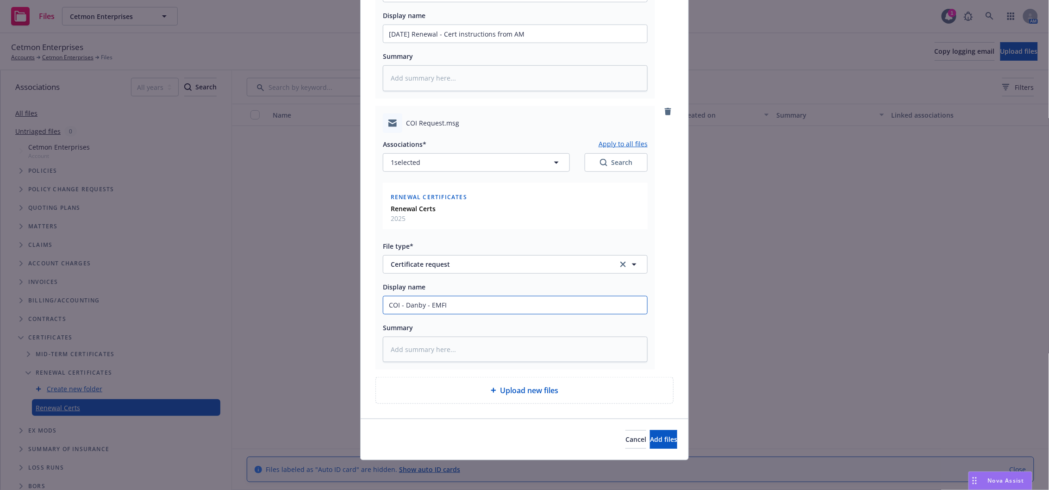
type input "COI - Danby - EMFI w"
type textarea "x"
type input "COI - Danby - EMFI wi"
type textarea "x"
type input "COI - Danby - EMFI with"
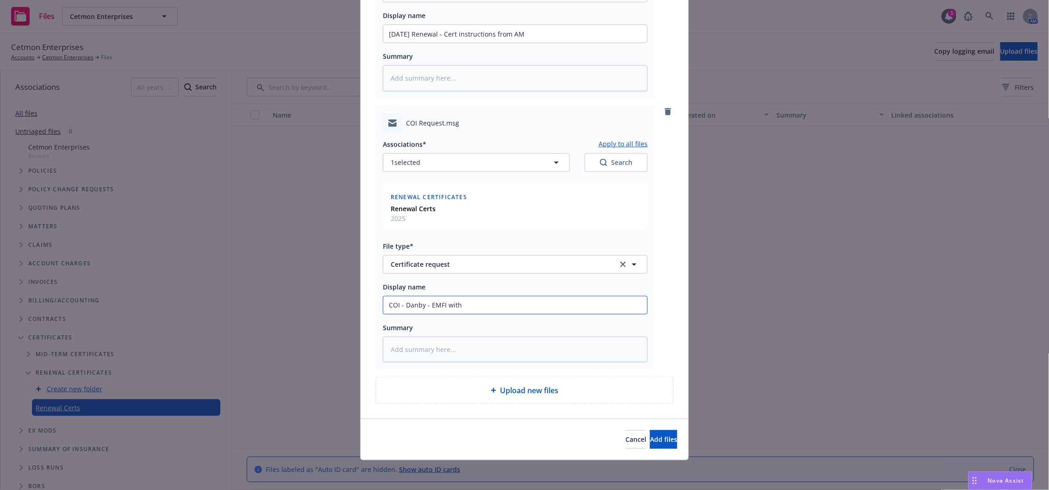
type textarea "x"
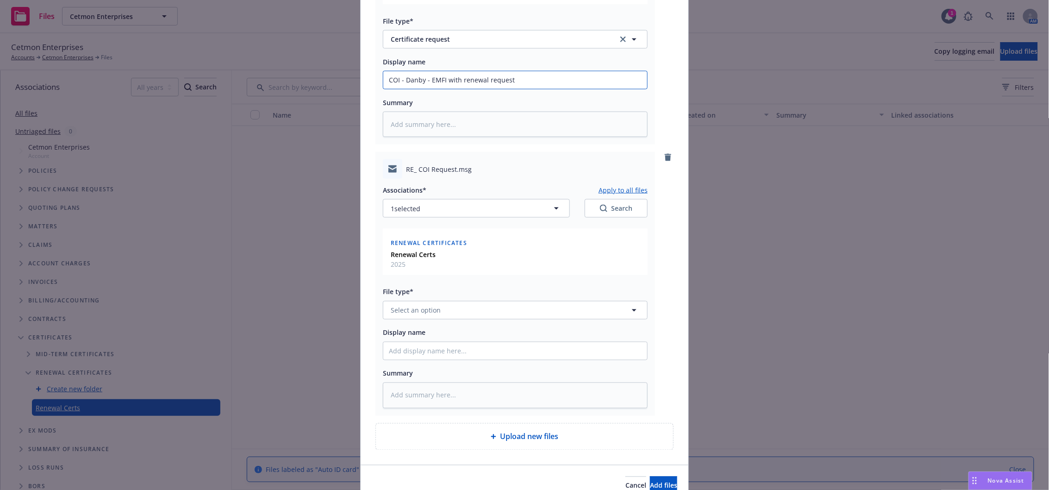
scroll to position [542, 0]
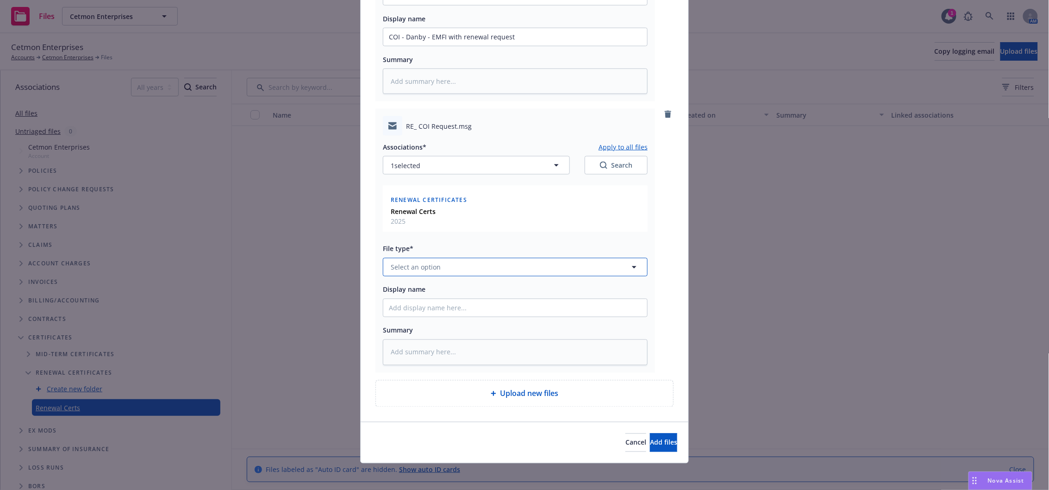
click at [446, 268] on button "Select an option" at bounding box center [515, 267] width 265 height 19
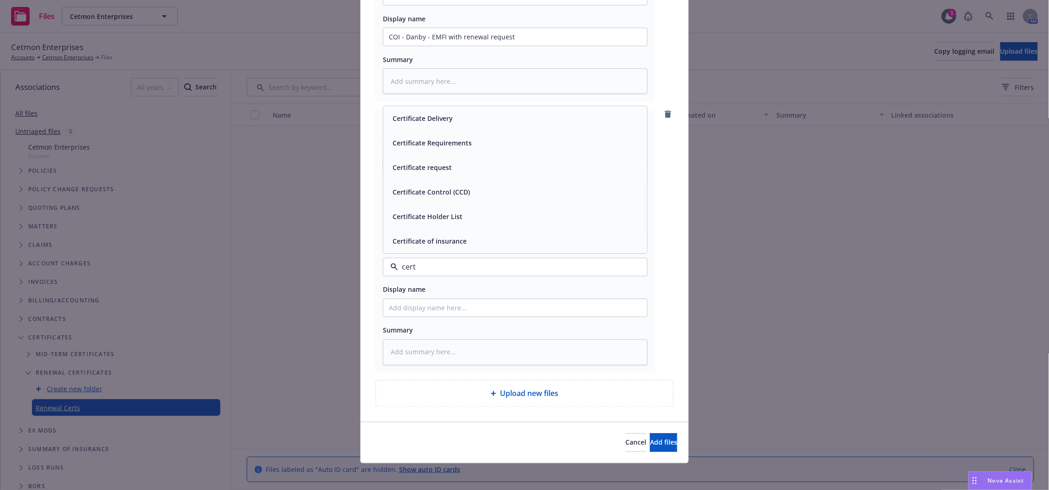
drag, startPoint x: 435, startPoint y: 161, endPoint x: 433, endPoint y: 197, distance: 36.2
click at [435, 163] on div "Certificate request" at bounding box center [421, 167] width 65 height 13
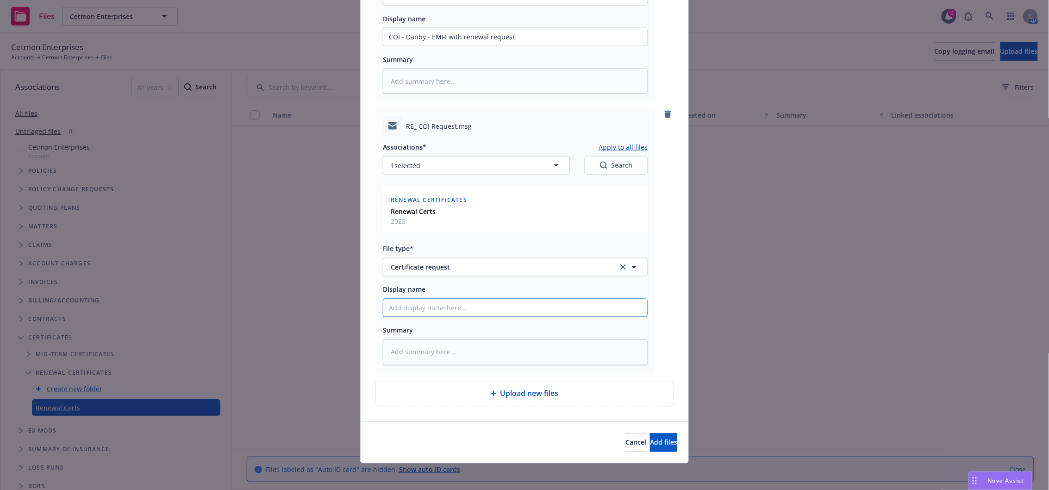
click at [659, 442] on button "Add files" at bounding box center [663, 442] width 27 height 19
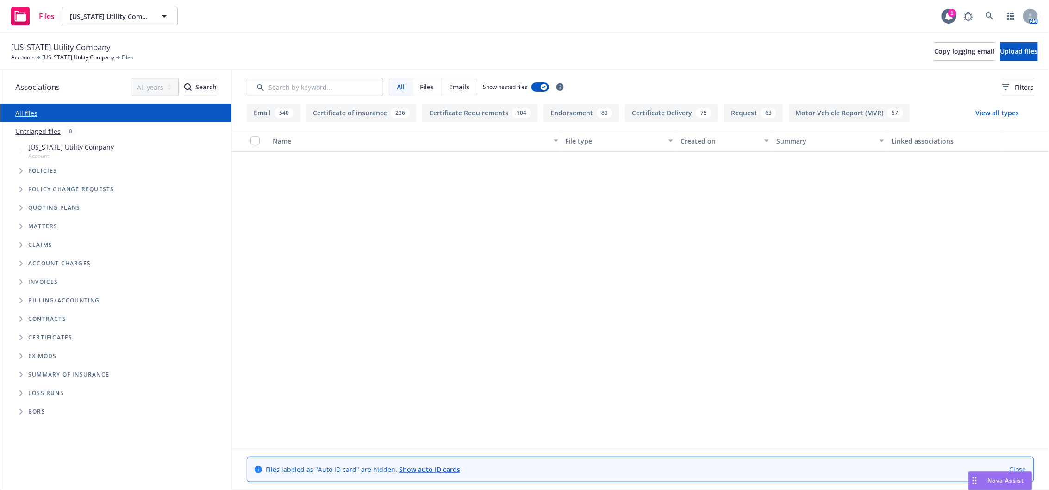
scroll to position [3251, 0]
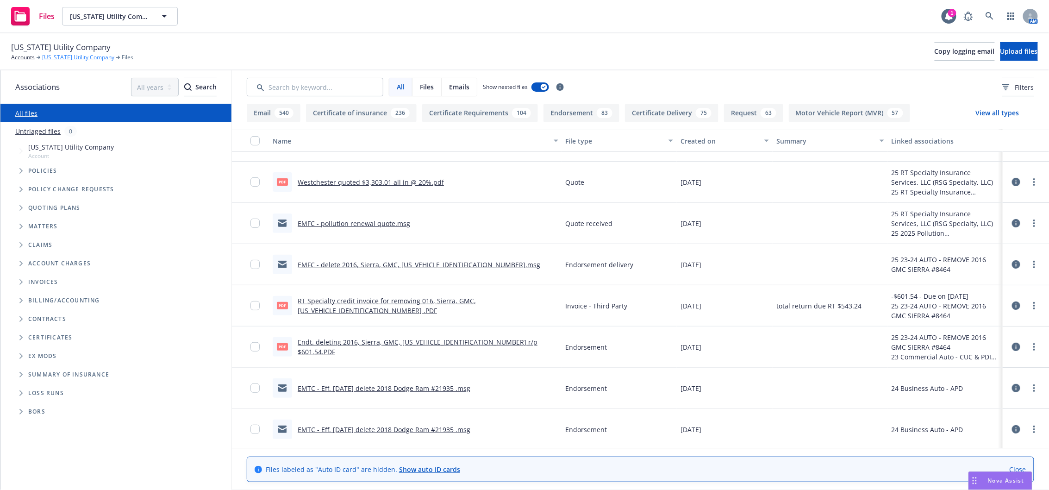
click at [95, 61] on link "[US_STATE] Utility Company" at bounding box center [78, 57] width 72 height 8
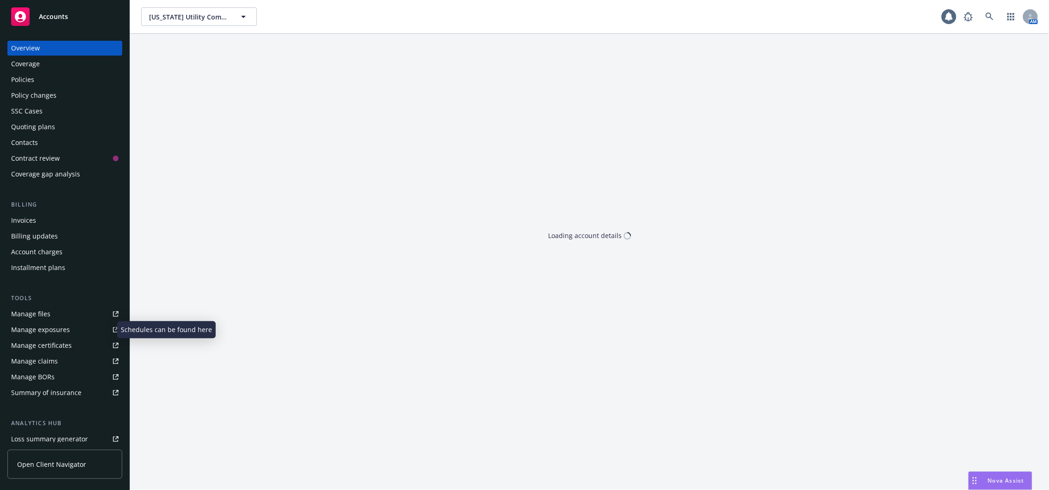
click at [60, 331] on div "Manage exposures" at bounding box center [40, 329] width 59 height 15
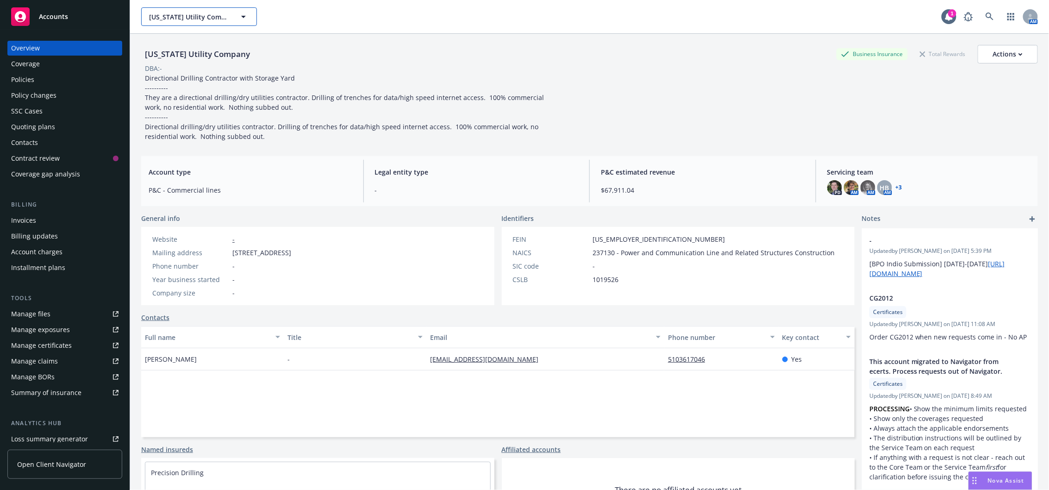
click at [193, 13] on span "[US_STATE] Utility Company" at bounding box center [189, 17] width 80 height 10
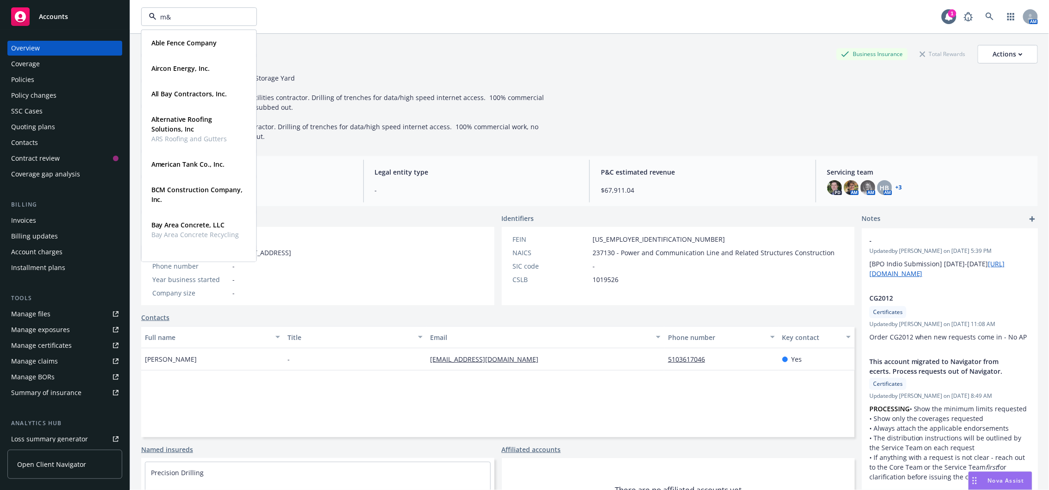
type input "m&e"
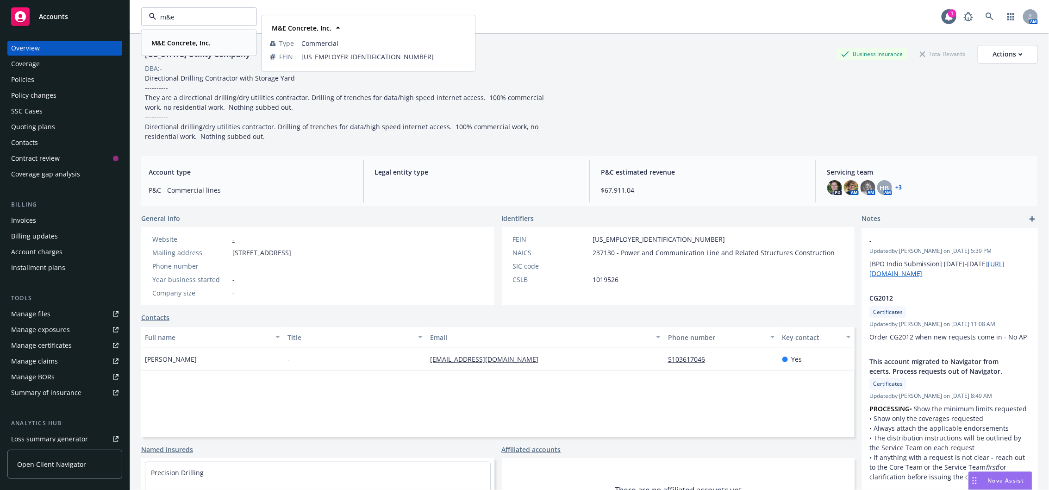
click at [194, 45] on strong "M&E Concrete, Inc." at bounding box center [181, 42] width 60 height 9
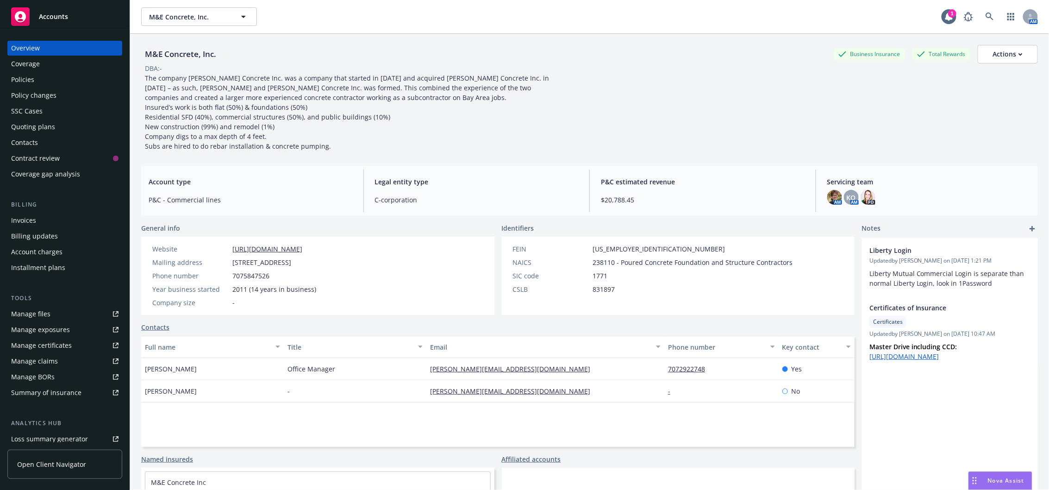
click at [41, 313] on div "Manage files" at bounding box center [30, 314] width 39 height 15
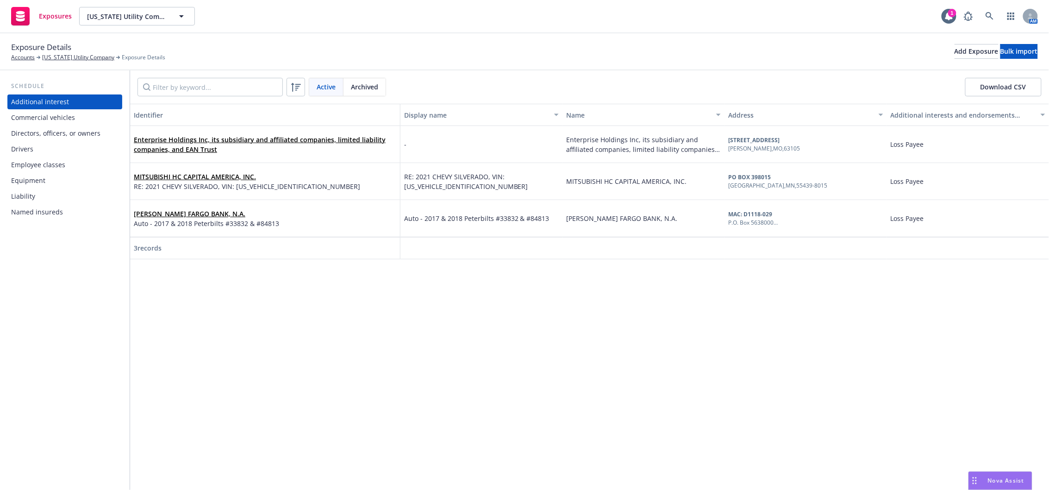
click at [31, 147] on div "Drivers" at bounding box center [22, 149] width 22 height 15
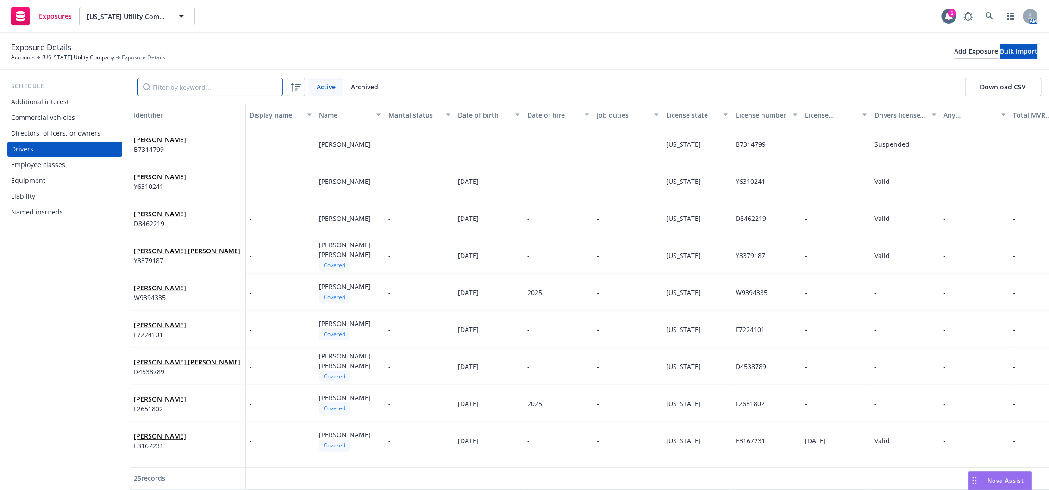
click at [165, 88] on input "Filter by keyword..." at bounding box center [210, 87] width 145 height 19
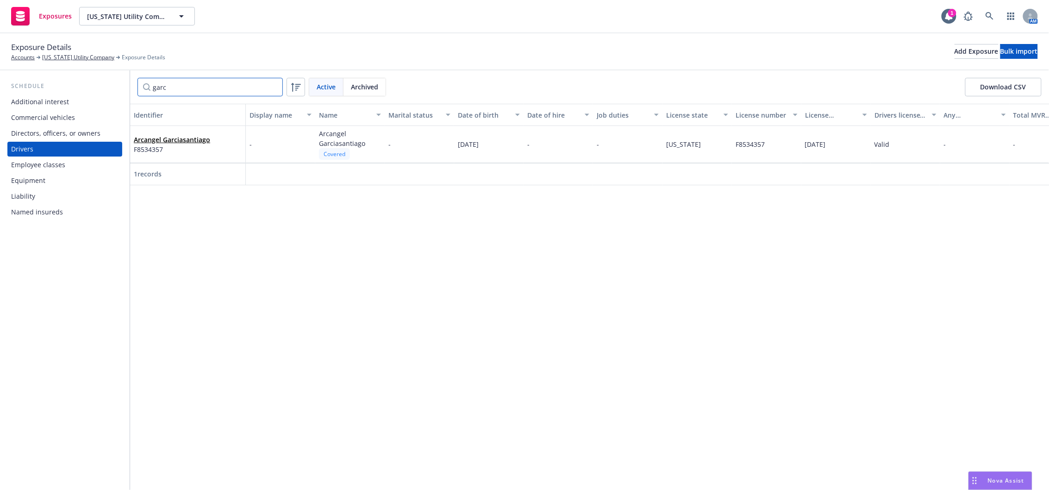
type input "garc"
click at [195, 138] on link "Arcangel Garciasantiago" at bounding box center [172, 139] width 76 height 9
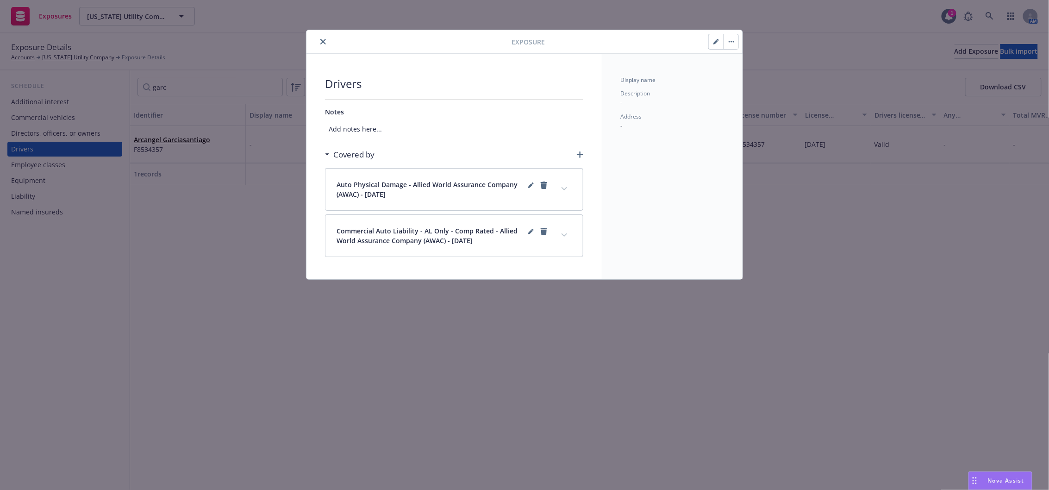
click at [568, 190] on button "expand content" at bounding box center [564, 189] width 15 height 15
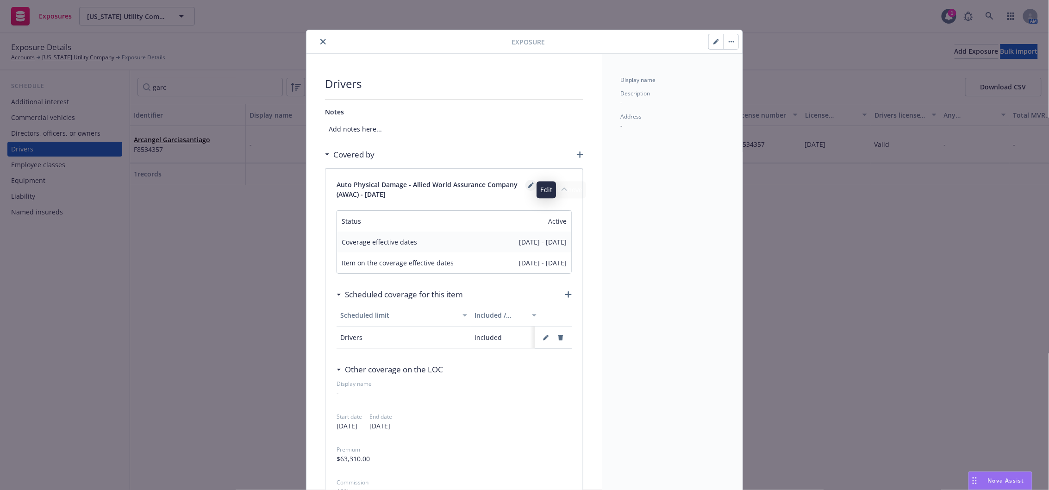
click at [528, 183] on icon "editPencil" at bounding box center [531, 185] width 6 height 6
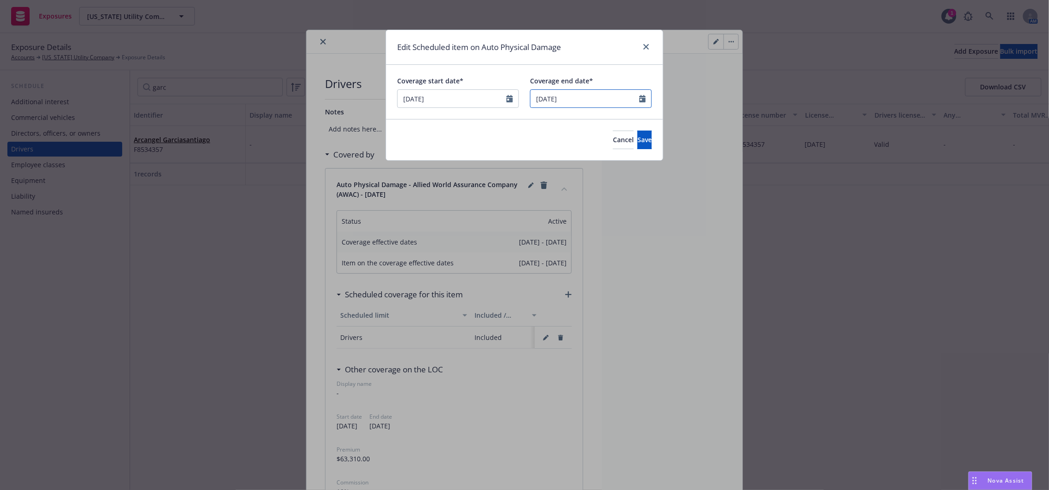
click at [575, 97] on input "11/13/2025" at bounding box center [591, 98] width 122 height 19
select select "November"
select select "2025"
click at [575, 97] on input "11/13/2025" at bounding box center [591, 98] width 122 height 19
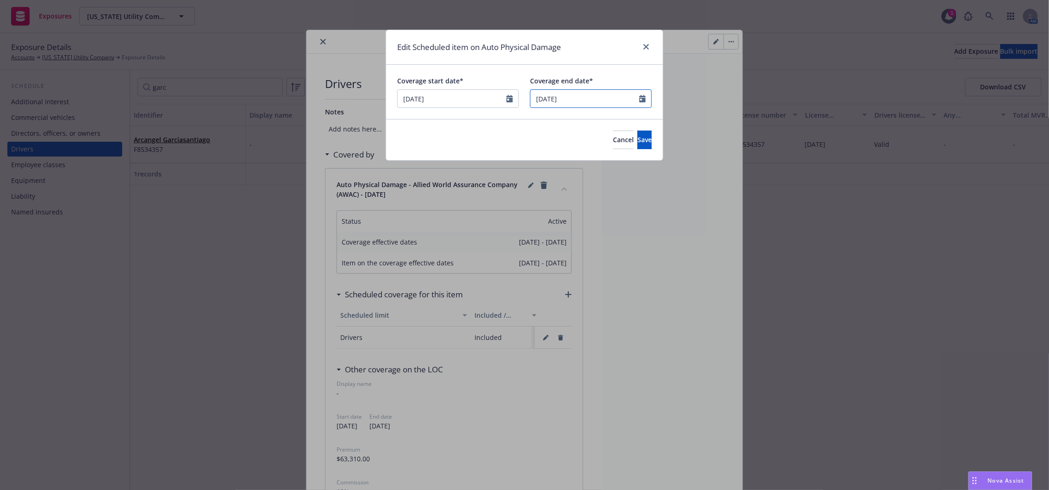
type input "08/15/2025"
click at [638, 142] on span "Save" at bounding box center [645, 139] width 14 height 9
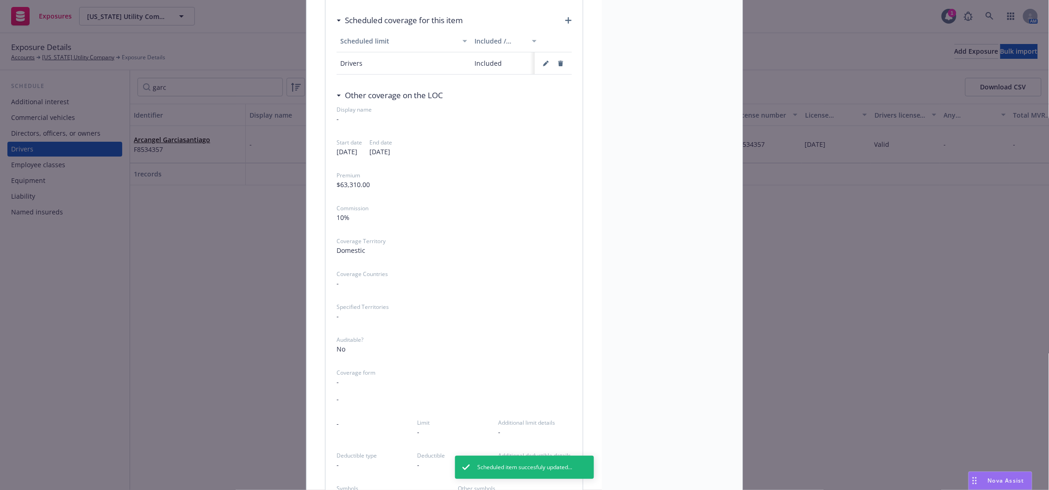
scroll to position [82, 0]
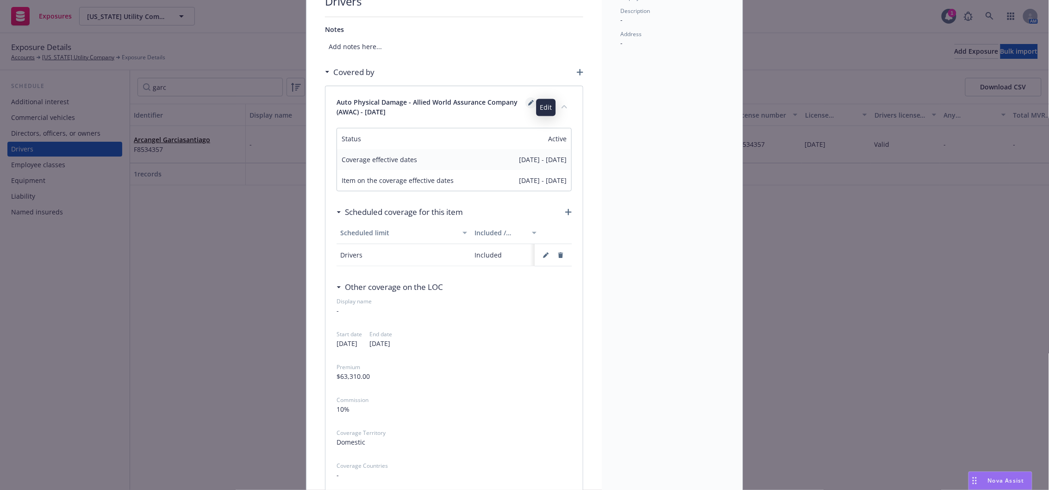
click at [528, 105] on icon "editPencil" at bounding box center [530, 103] width 5 height 5
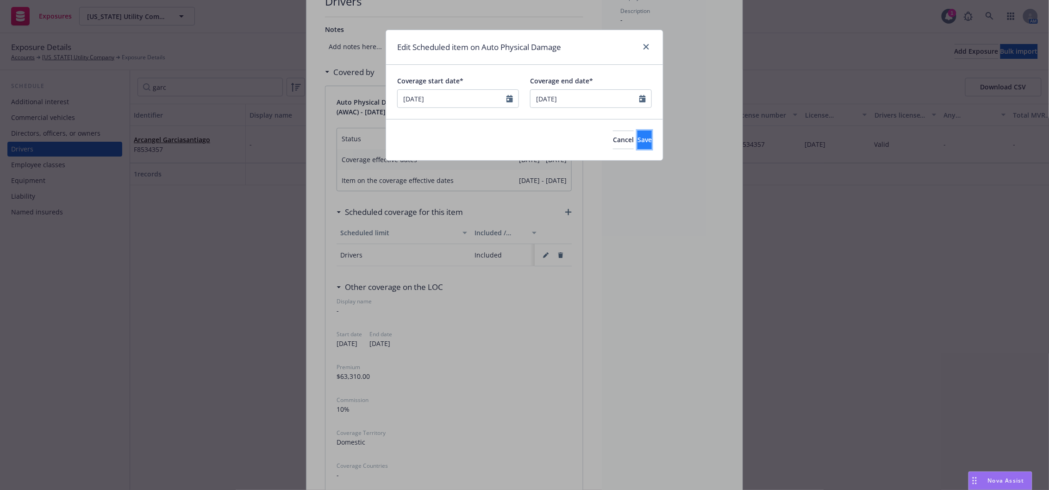
click at [638, 139] on button "Save" at bounding box center [645, 140] width 14 height 19
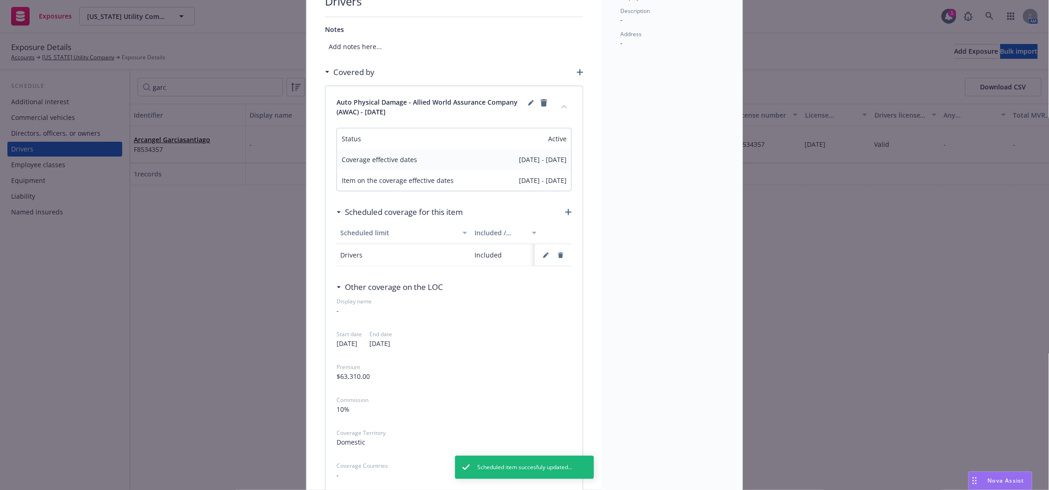
click at [562, 107] on icon "collapse content" at bounding box center [565, 106] width 6 height 3
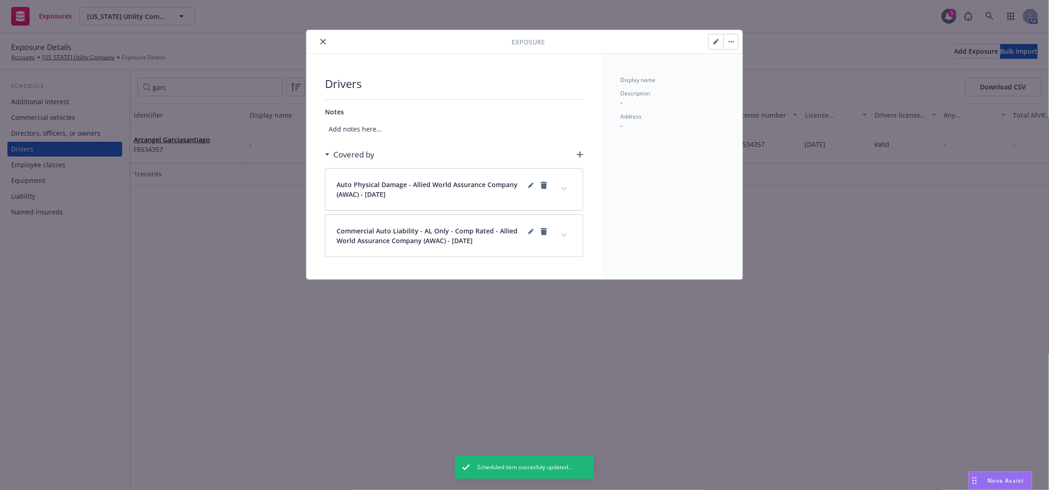
scroll to position [0, 0]
click at [529, 232] on icon "editPencil" at bounding box center [531, 232] width 6 height 6
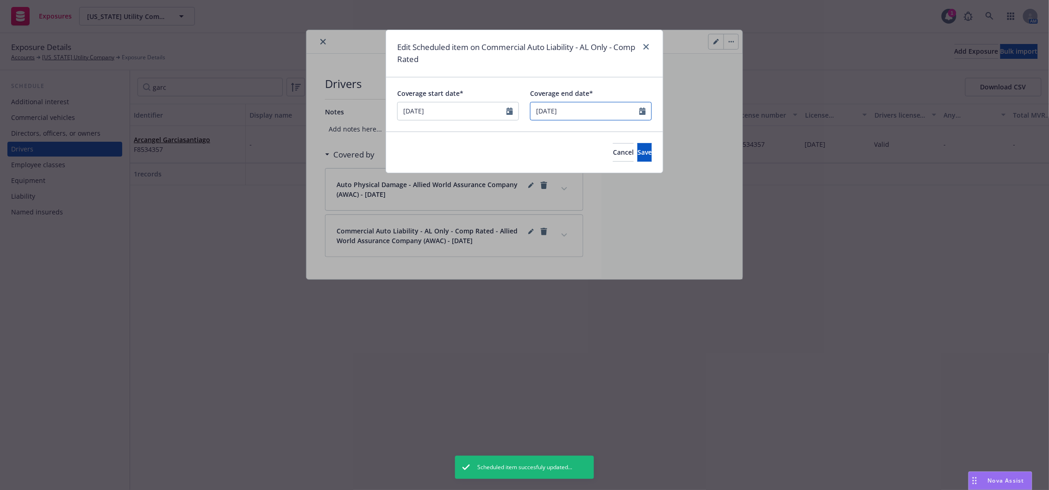
select select "November"
select select "2025"
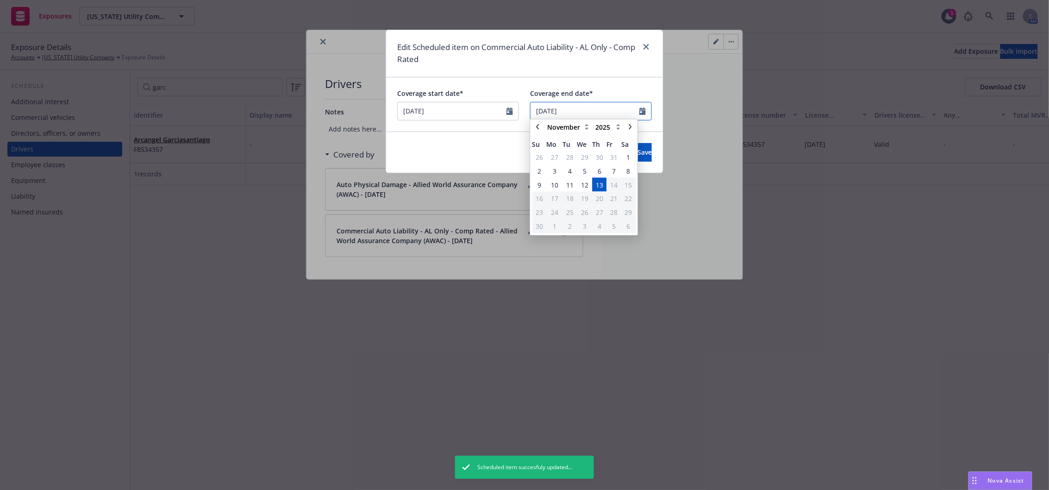
drag, startPoint x: 591, startPoint y: 113, endPoint x: 530, endPoint y: 112, distance: 60.7
click at [530, 112] on input "11/13/2025" at bounding box center [591, 111] width 122 height 19
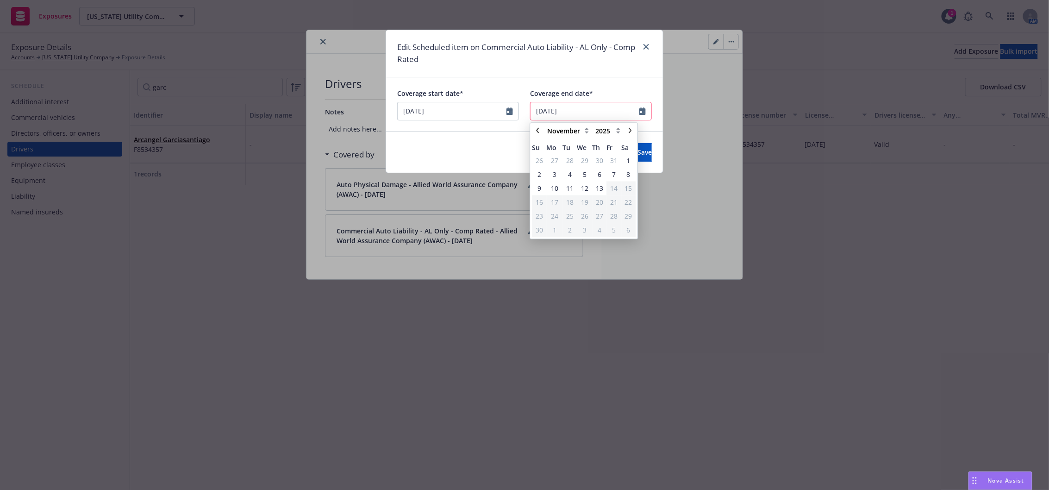
type input "08/15/2025"
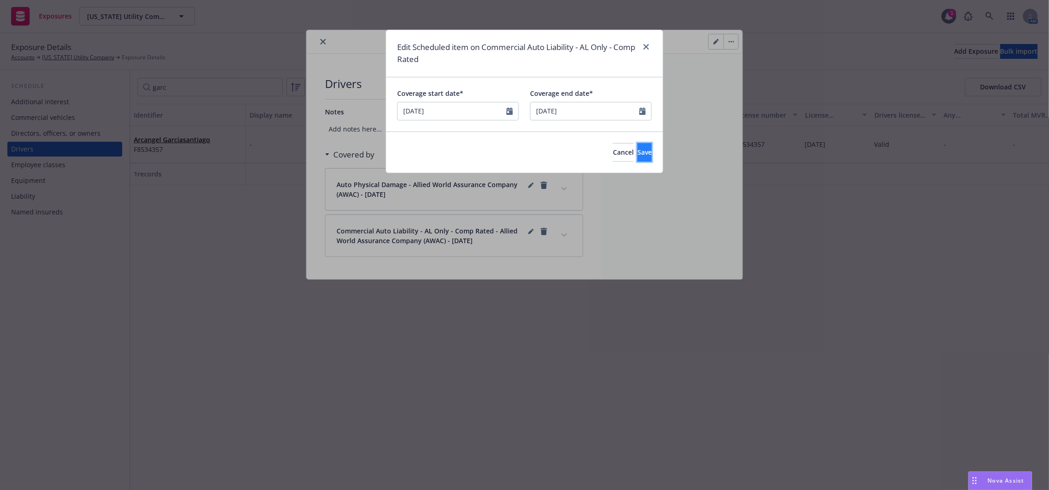
click at [647, 151] on button "Save" at bounding box center [645, 152] width 14 height 19
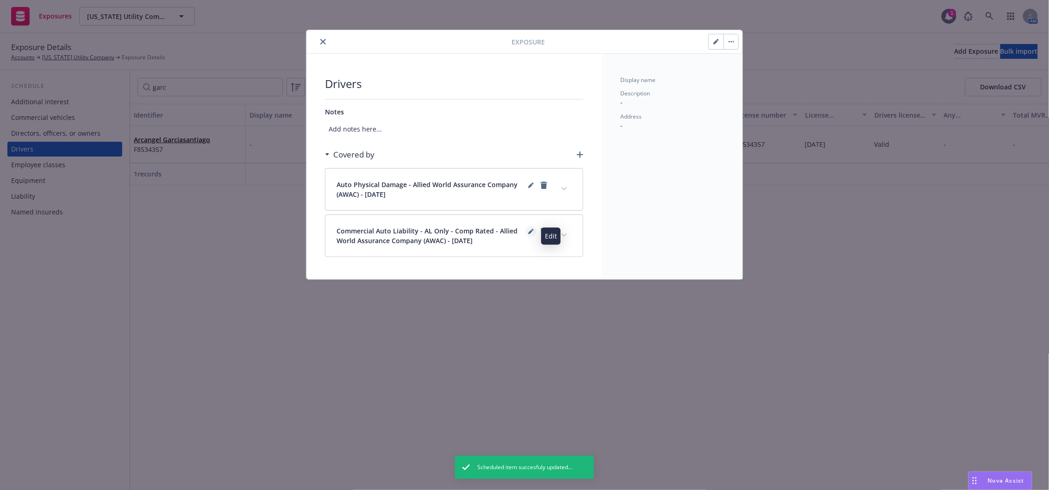
click at [531, 231] on icon "editPencil" at bounding box center [530, 232] width 5 height 5
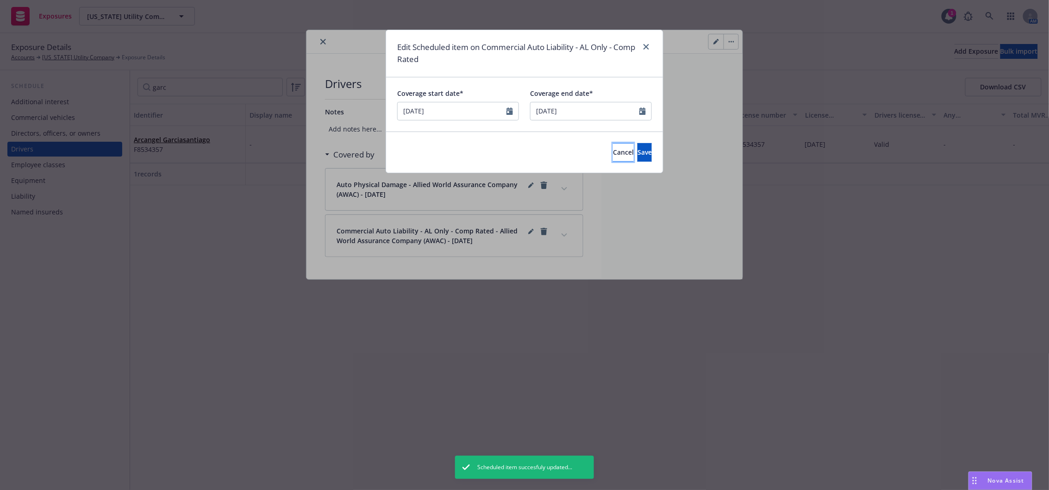
click at [613, 150] on button "Cancel" at bounding box center [623, 152] width 21 height 19
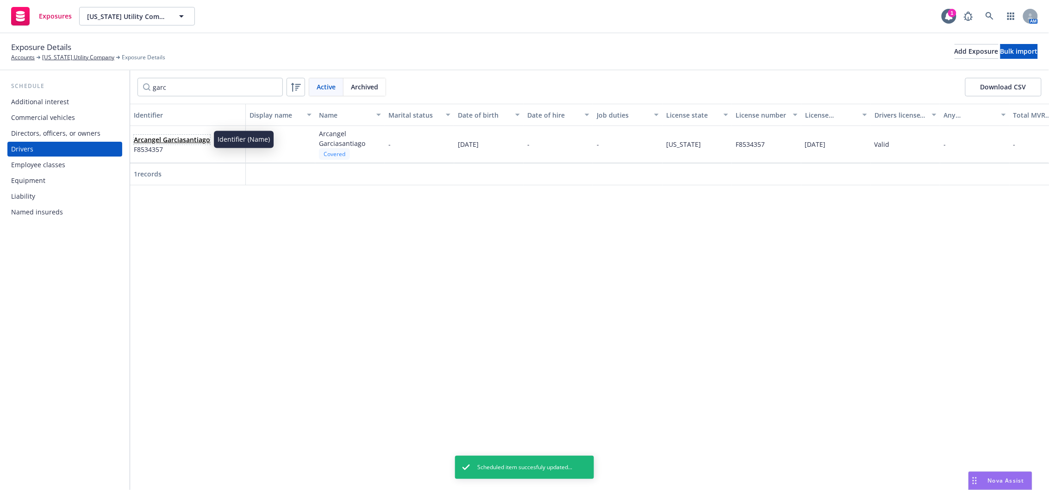
click at [202, 137] on link "Arcangel Garciasantiago" at bounding box center [172, 139] width 76 height 9
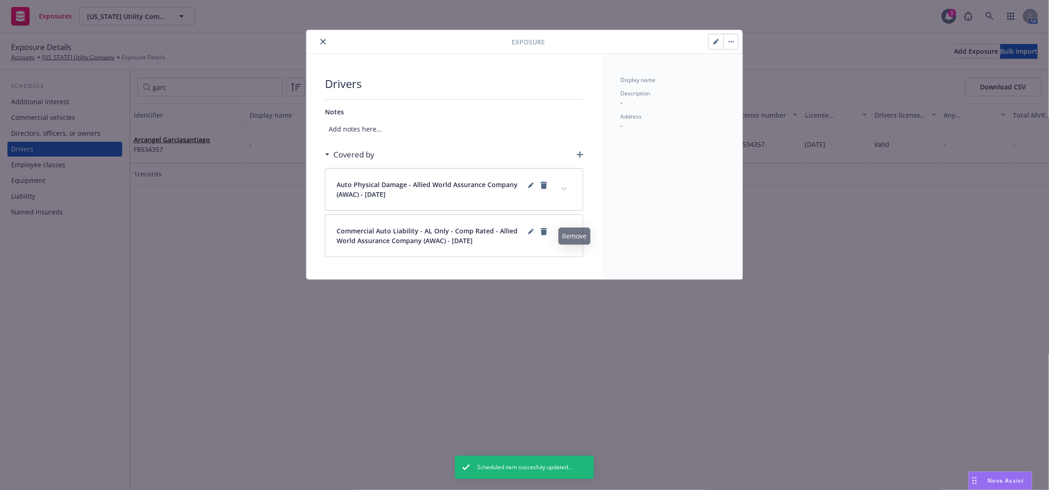
click at [564, 237] on icon "expand content" at bounding box center [565, 234] width 6 height 3
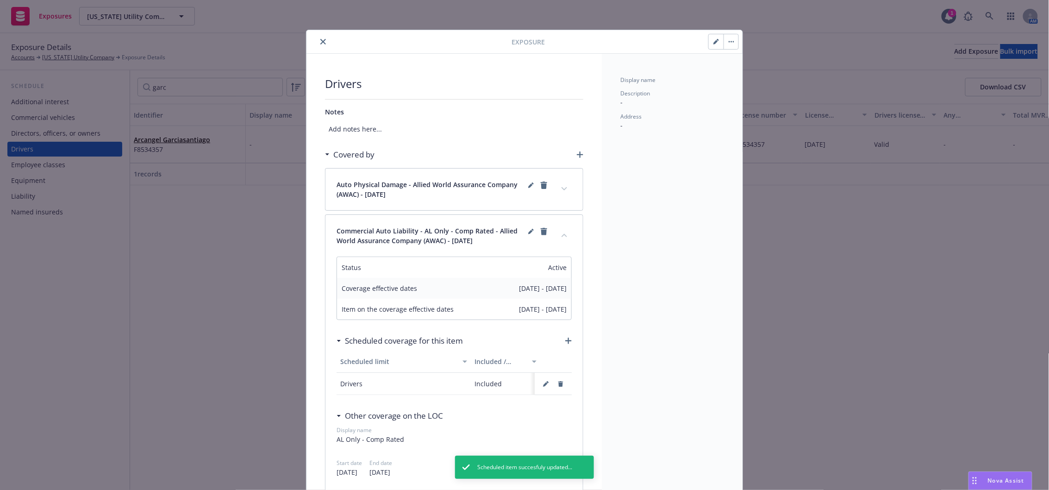
click at [559, 386] on icon "button" at bounding box center [561, 384] width 5 height 6
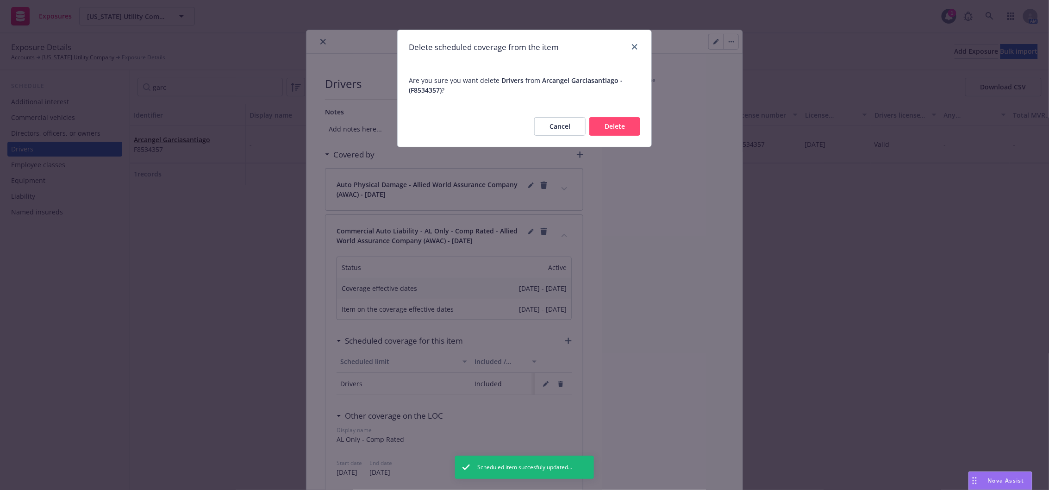
click at [617, 127] on button "Delete" at bounding box center [615, 126] width 51 height 19
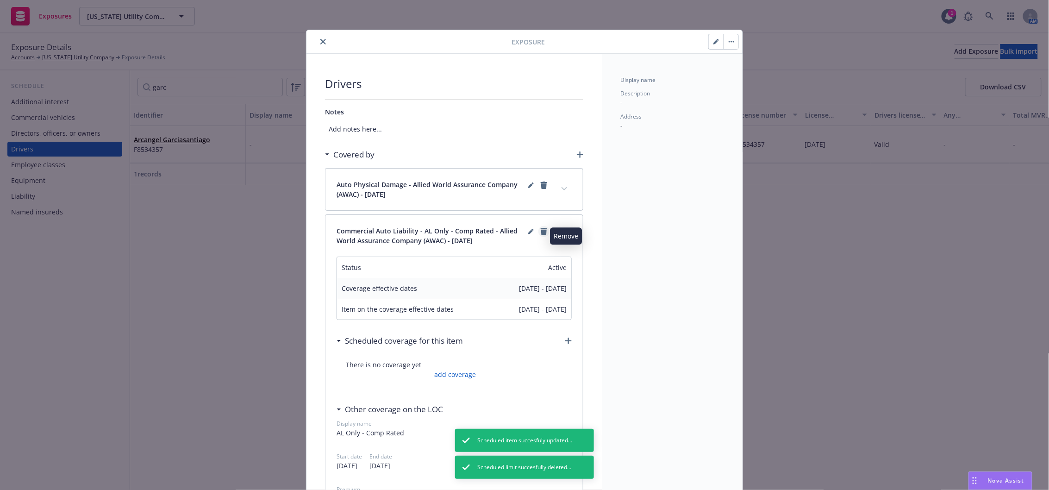
click at [541, 232] on icon "remove" at bounding box center [544, 231] width 6 height 7
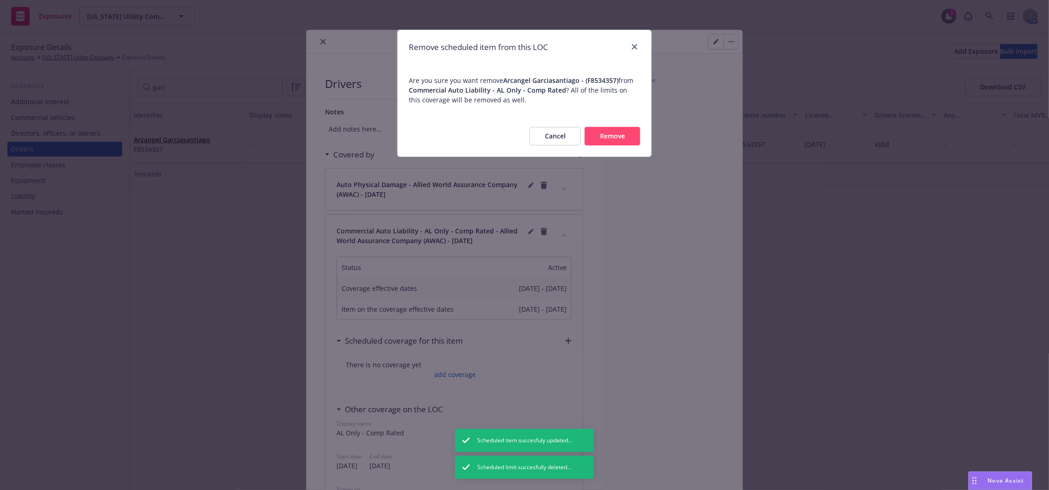
click at [614, 131] on button "Remove" at bounding box center [613, 136] width 56 height 19
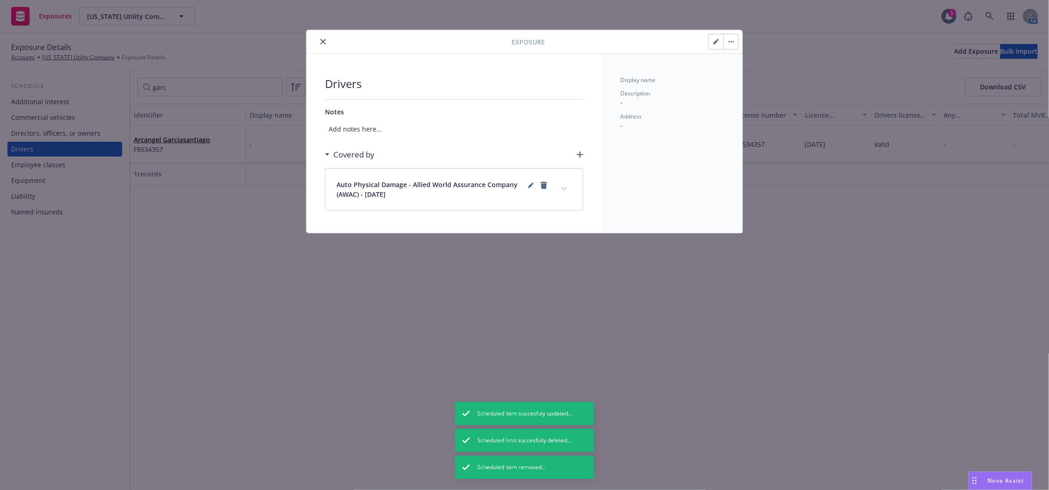
click at [565, 188] on icon "expand content" at bounding box center [565, 189] width 6 height 4
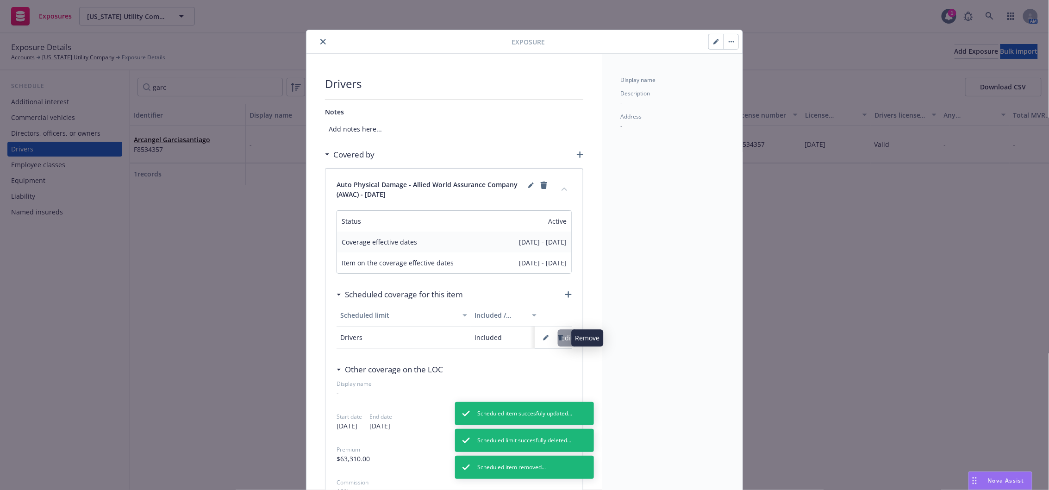
click at [559, 339] on button "button" at bounding box center [560, 337] width 15 height 15
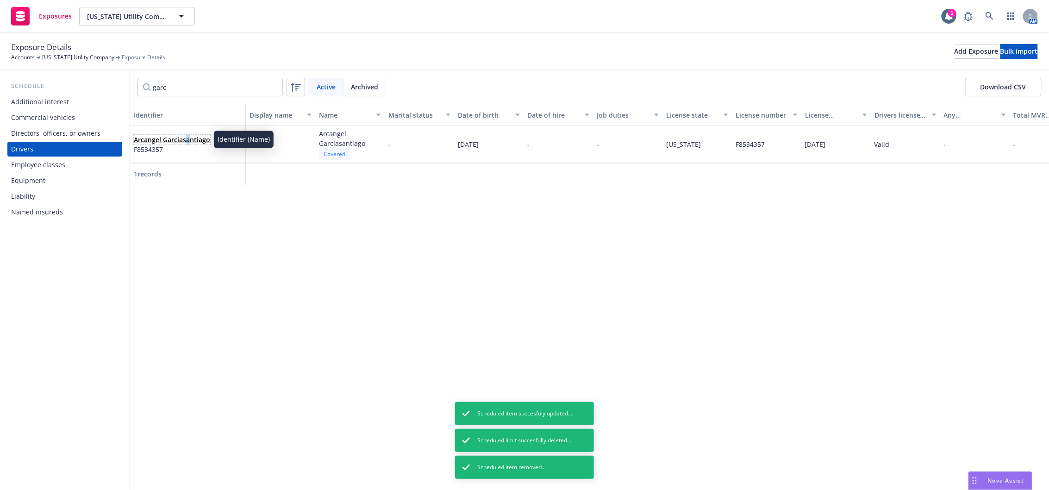
click at [188, 136] on link "Arcangel Garciasantiago" at bounding box center [172, 139] width 76 height 9
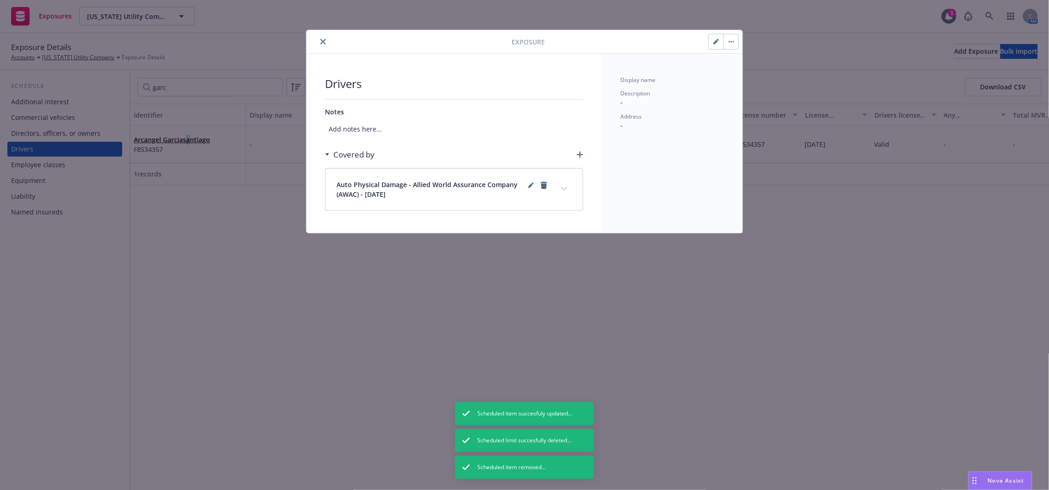
click at [564, 188] on icon "expand content" at bounding box center [565, 189] width 6 height 4
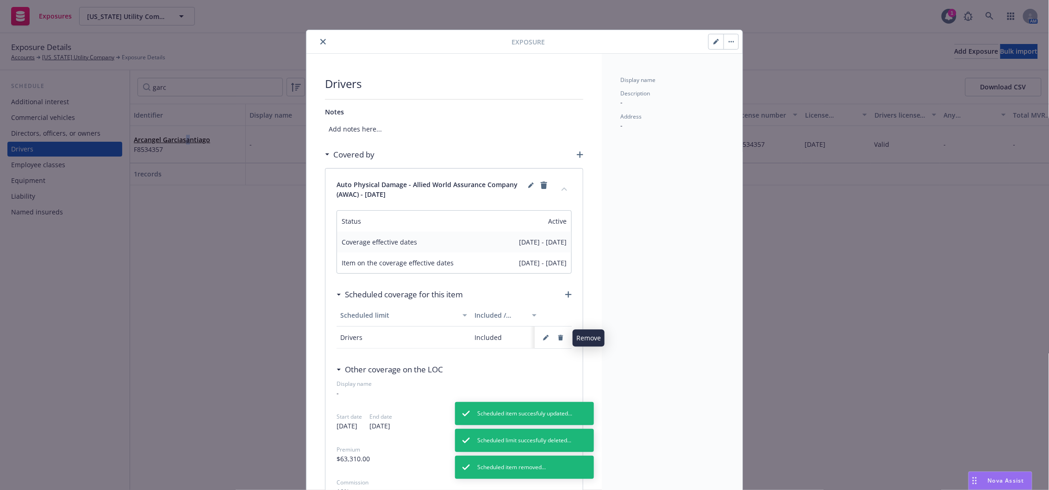
click at [558, 338] on icon "button" at bounding box center [561, 338] width 6 height 6
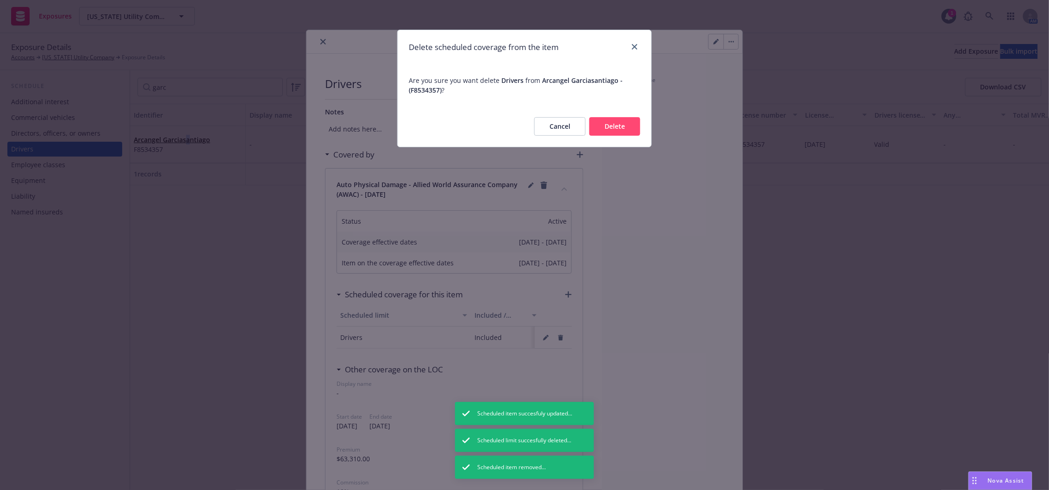
click at [621, 127] on button "Delete" at bounding box center [615, 126] width 51 height 19
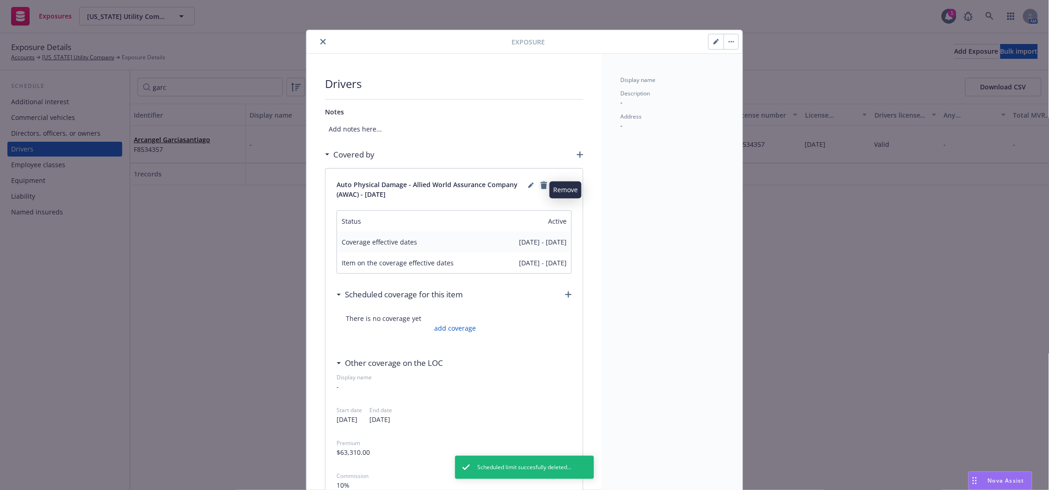
click at [541, 185] on icon "remove" at bounding box center [544, 185] width 6 height 7
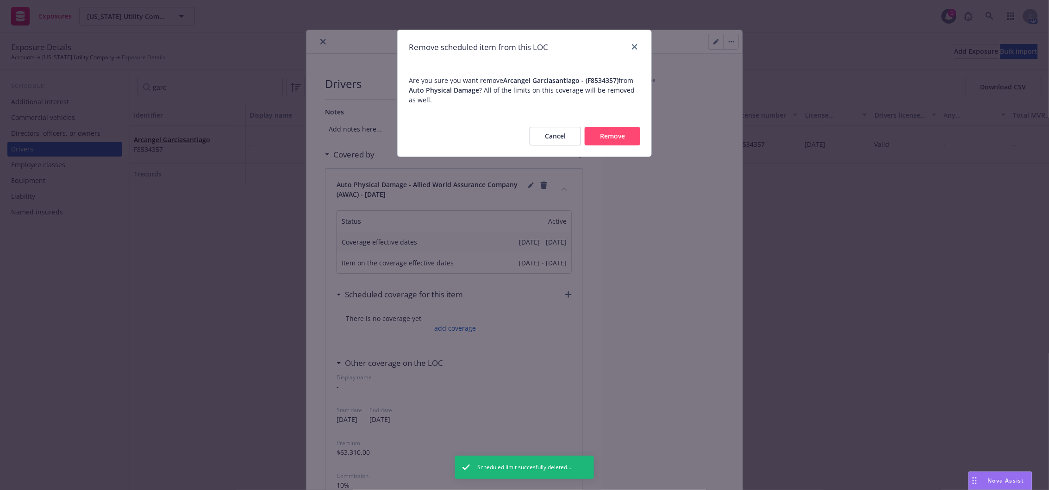
click at [596, 137] on button "Remove" at bounding box center [613, 136] width 56 height 19
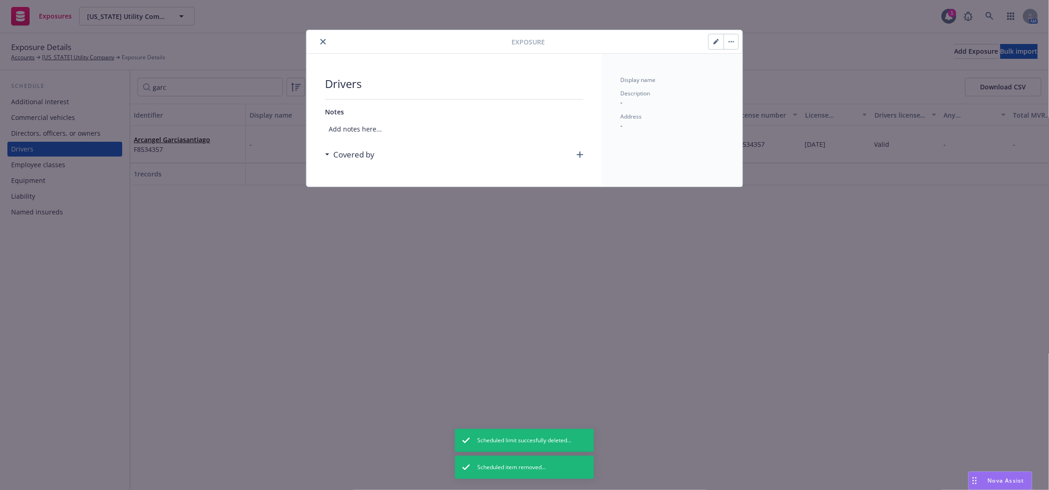
click at [350, 129] on span "Add notes here..." at bounding box center [454, 128] width 258 height 17
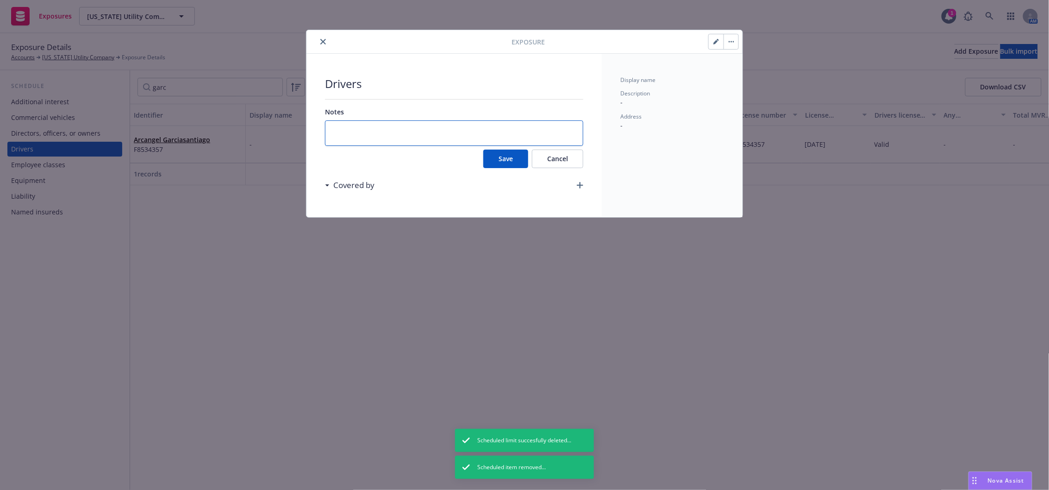
click at [350, 129] on textarea at bounding box center [454, 132] width 258 height 25
type textarea "x"
type textarea "8"
type textarea "x"
type textarea "8/"
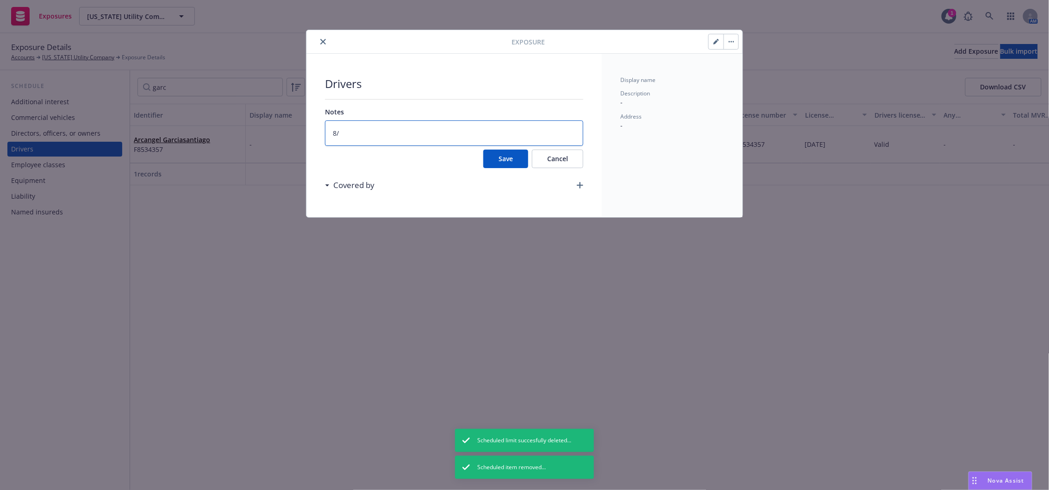
type textarea "x"
type textarea "8/1"
type textarea "x"
type textarea "8/15"
type textarea "x"
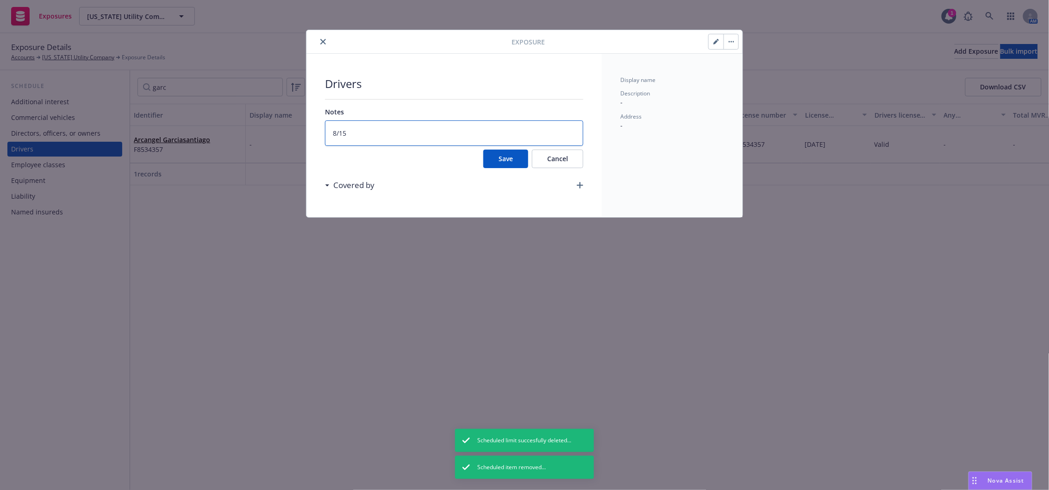
type textarea "8/15/"
type textarea "x"
type textarea "8/15/2"
type textarea "x"
type textarea "8/15/20"
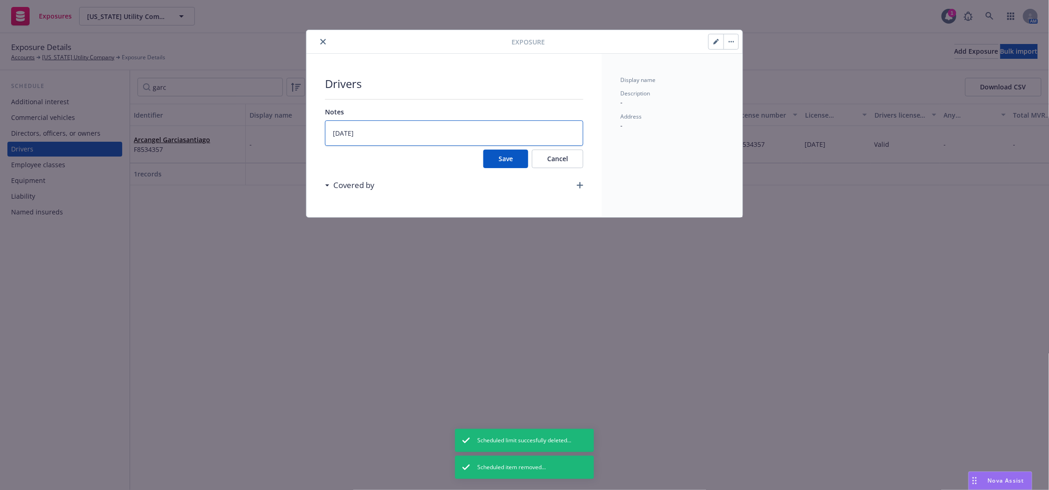
type textarea "x"
type textarea "8/15/202"
type textarea "x"
type textarea "8/15/2025"
type textarea "x"
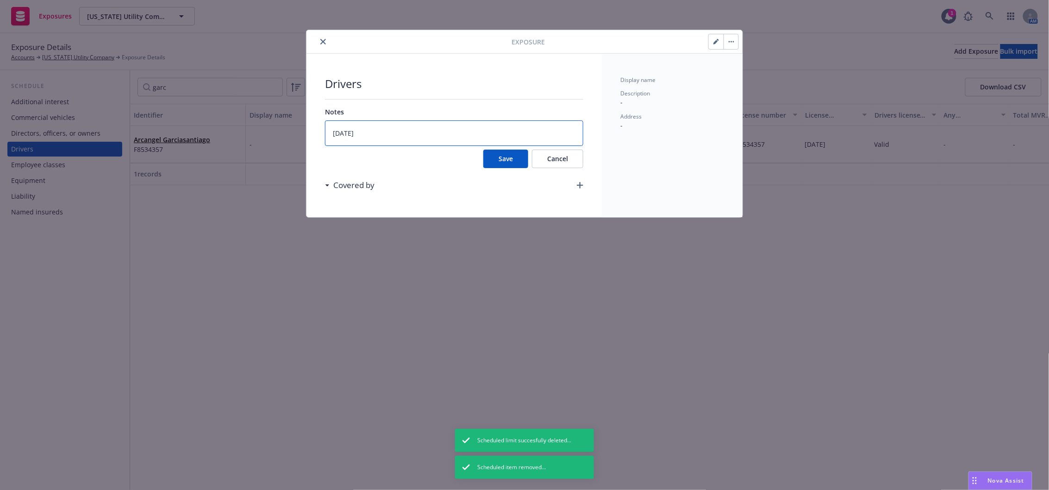
type textarea "8/15/2025"
type textarea "x"
type textarea "8/15/2025 R"
type textarea "x"
type textarea "8/15/2025 Re"
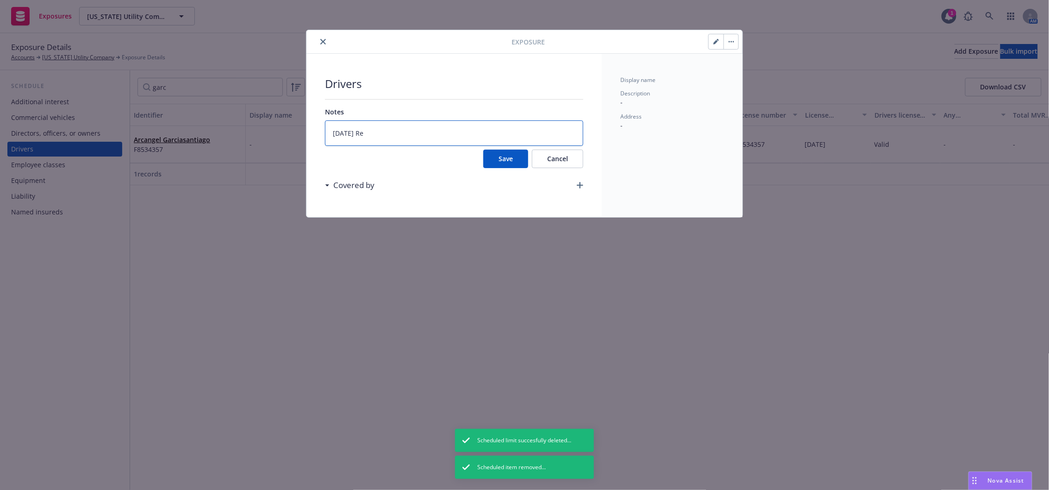
type textarea "x"
type textarea "8/15/2025 Rem"
type textarea "x"
type textarea "8/15/2025 Remo"
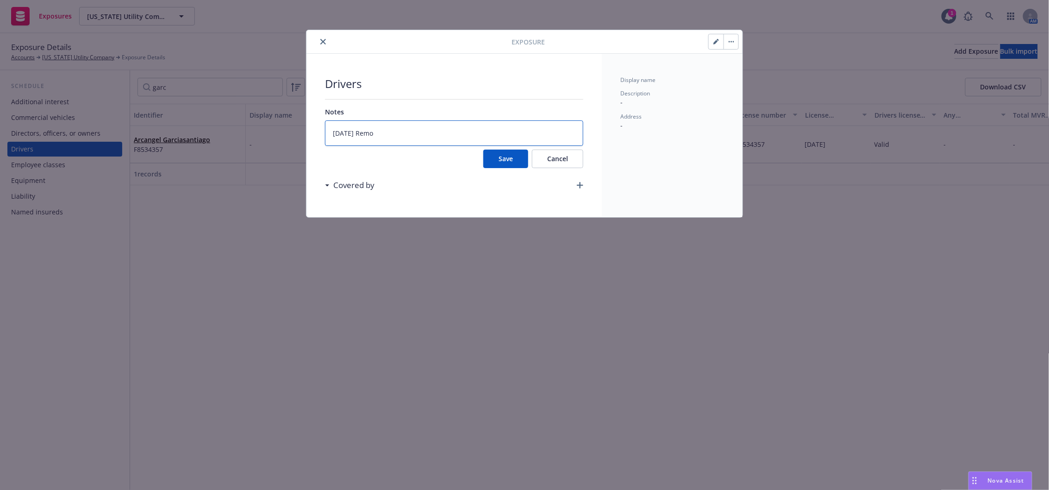
type textarea "x"
type textarea "8/15/2025 Remove"
type textarea "x"
type textarea "8/15/2025 Removed"
type textarea "x"
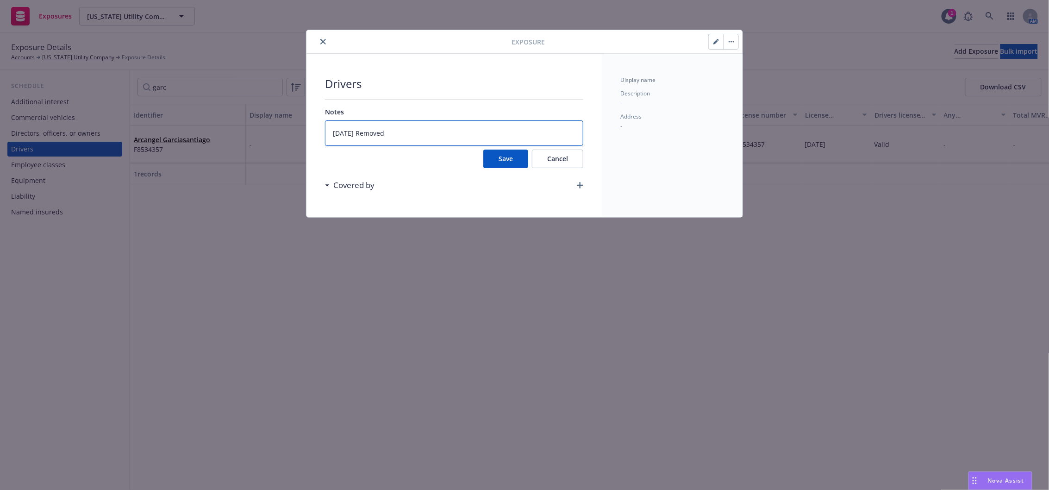
type textarea "8/15/2025 Removed"
type textarea "x"
type textarea "8/15/2025 Removed p"
type textarea "x"
type textarea "8/15/2025 Removed pe"
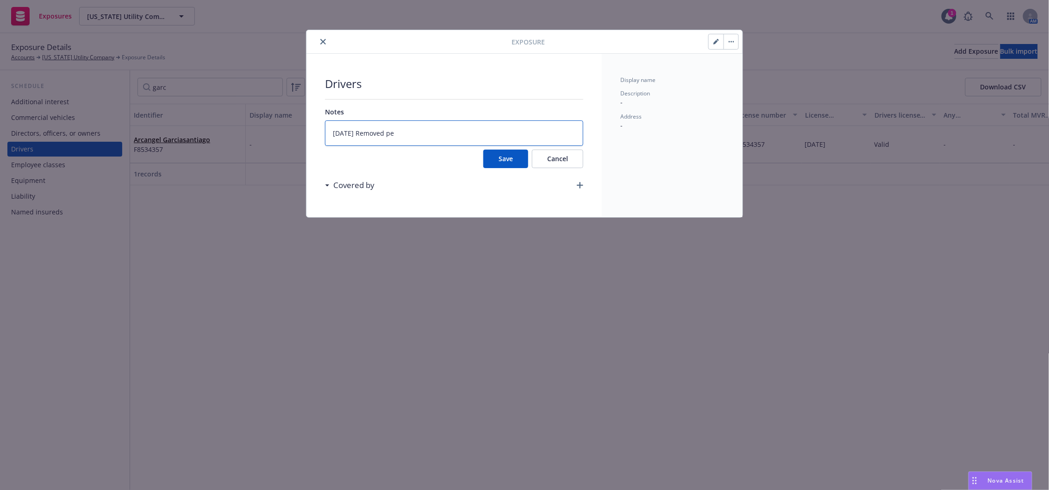
type textarea "x"
type textarea "8/15/2025 Removed per"
type textarea "x"
type textarea "8/15/2025 Removed per c"
type textarea "x"
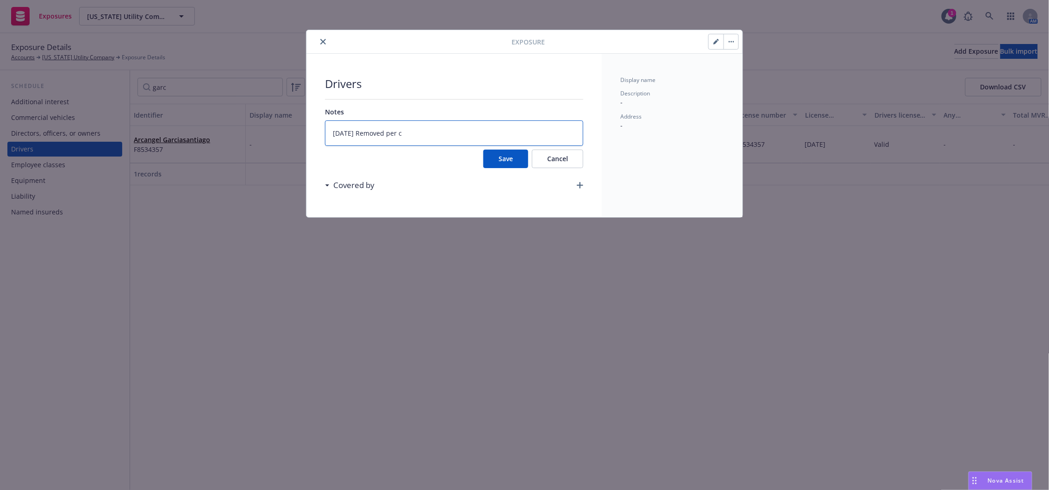
type textarea "8/15/2025 Removed per cl"
type textarea "x"
type textarea "8/15/2025 Removed per clie"
type textarea "x"
type textarea "8/15/2025 Removed per clien"
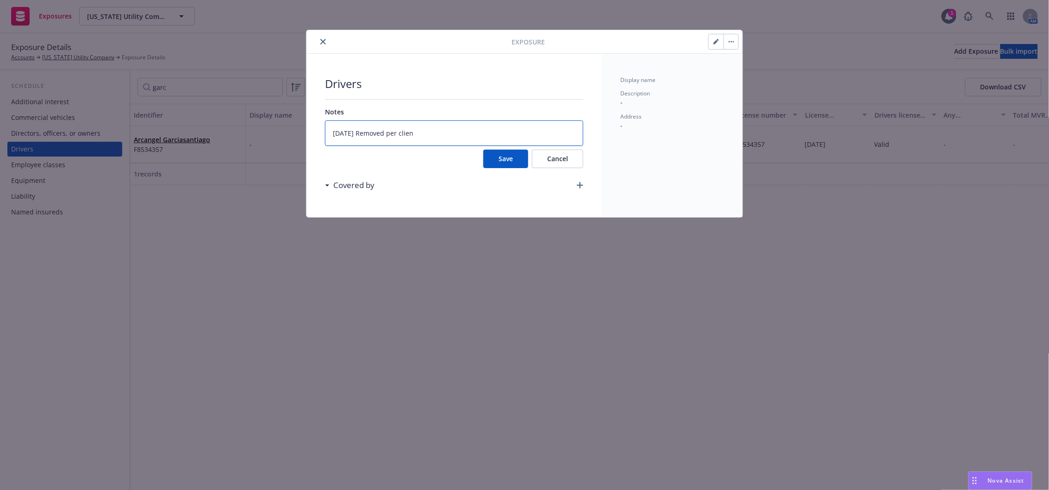
type textarea "x"
type textarea "8/15/2025 Removed per client"
type textarea "x"
type textarea "8/15/2025 Removed per client e"
type textarea "x"
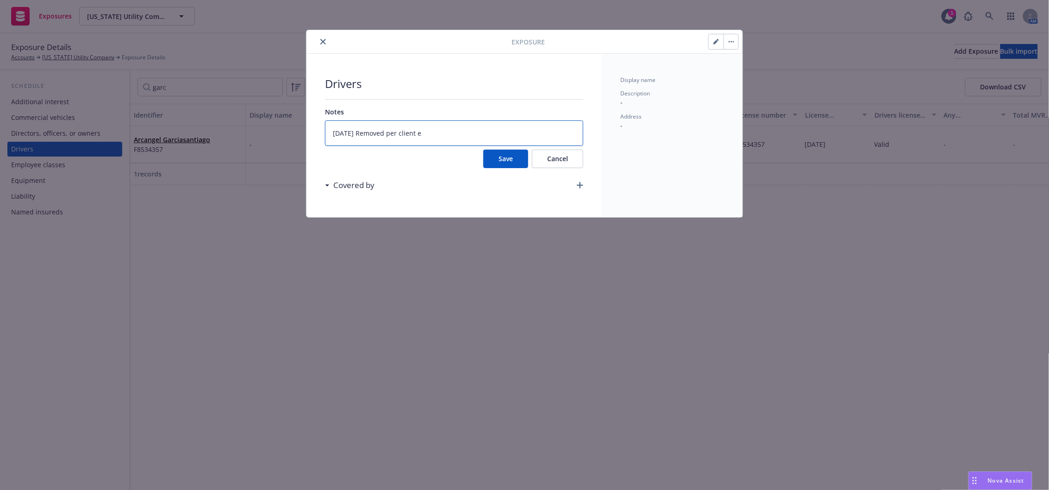
type textarea "8/15/2025 Removed per client er"
type textarea "x"
type textarea "8/15/2025 Removed per client erq"
type textarea "x"
type textarea "8/15/2025 Removed per client erqu"
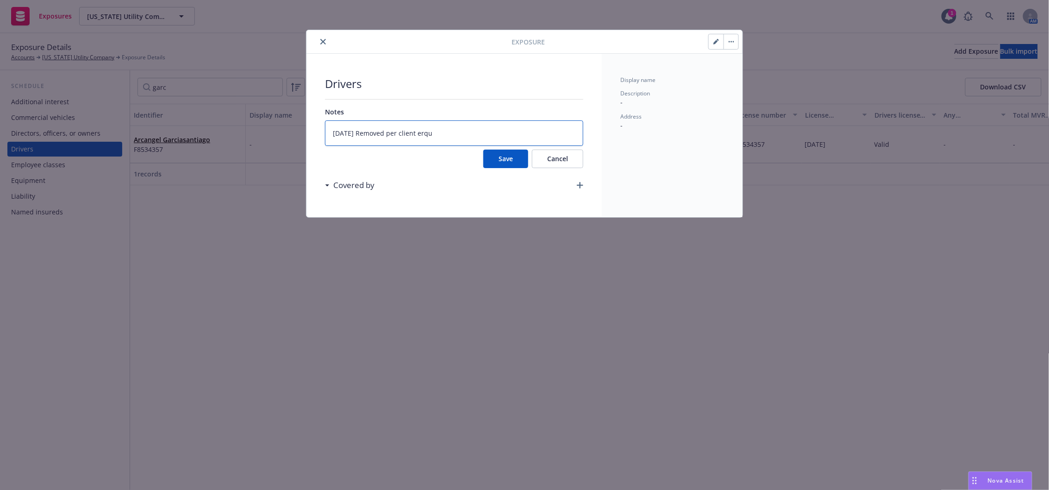
type textarea "x"
type textarea "8/15/2025 Removed per client erque"
type textarea "x"
type textarea "8/15/2025 Removed per client erques"
type textarea "x"
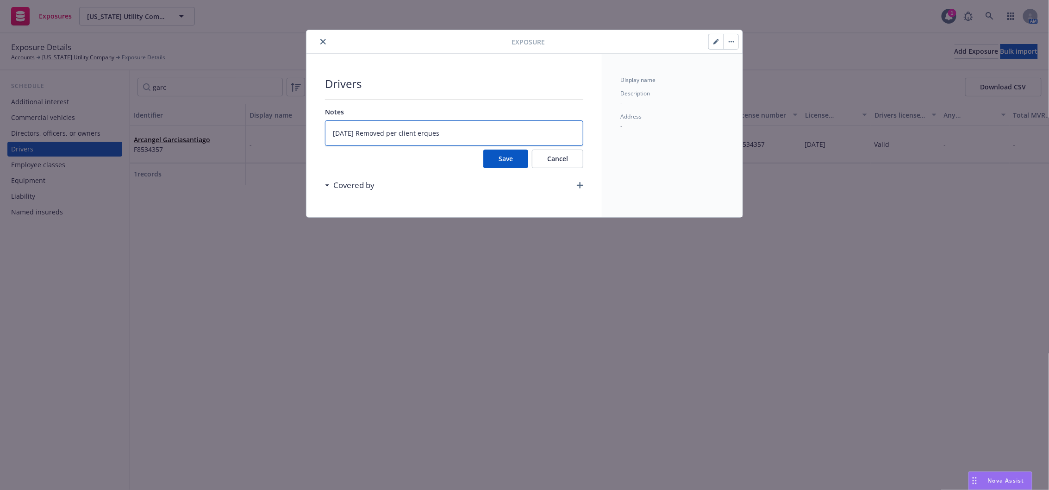
type textarea "8/15/2025 Removed per client erquest"
type textarea "x"
type textarea "8/15/2025 Removed per client erques"
type textarea "x"
type textarea "8/15/2025 Removed per client erque"
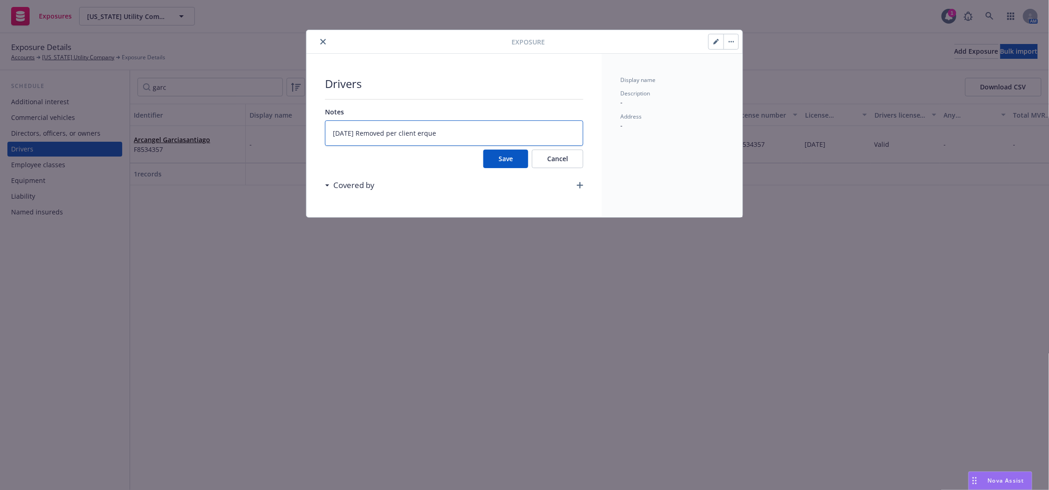
type textarea "x"
type textarea "8/15/2025 Removed per client erqu"
type textarea "x"
type textarea "8/15/2025 Removed per client erq"
type textarea "x"
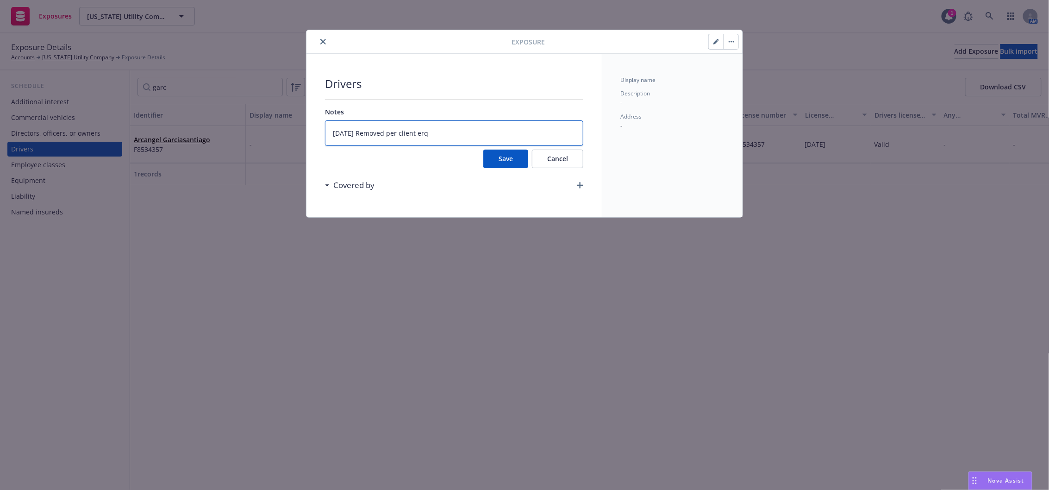
type textarea "8/15/2025 Removed per client er"
type textarea "x"
type textarea "8/15/2025 Removed per client e"
type textarea "x"
type textarea "8/15/2025 Removed per client"
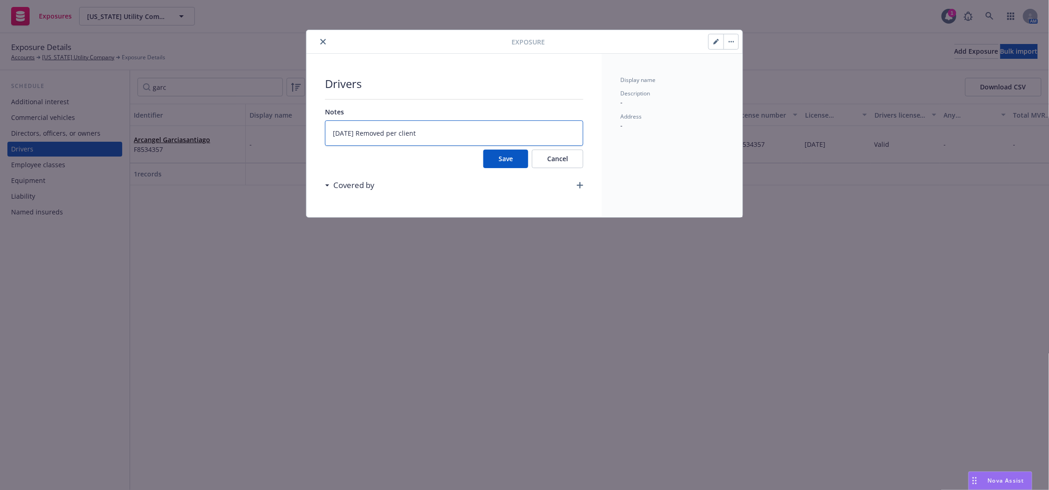
type textarea "x"
type textarea "8/15/2025 Removed per client r"
type textarea "x"
type textarea "8/15/2025 Removed per client re"
type textarea "x"
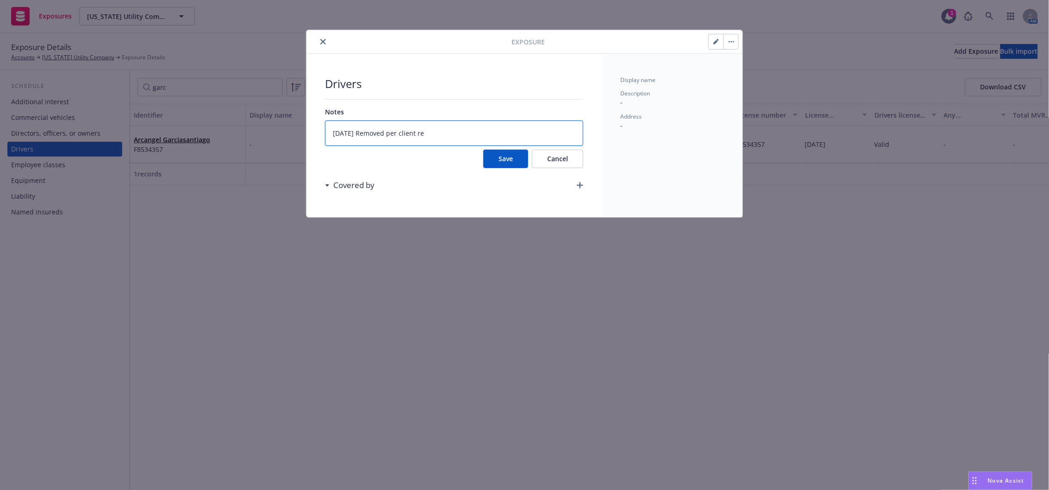
type textarea "8/15/2025 Removed per client req"
type textarea "x"
type textarea "8/15/2025 Removed per client reque"
type textarea "x"
type textarea "8/15/2025 Removed per client requer"
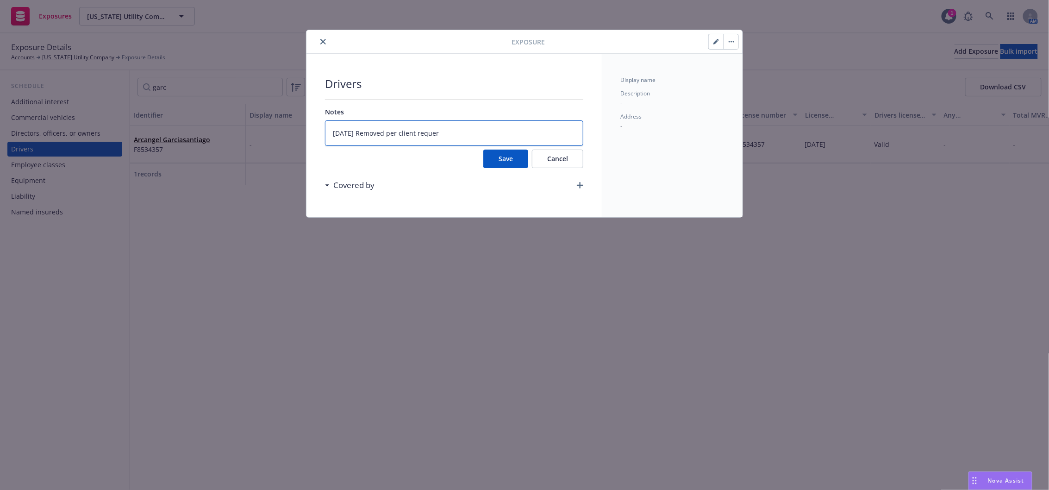
type textarea "x"
type textarea "8/15/2025 Removed per client requert"
type textarea "x"
type textarea "8/15/2025 Removed per client requer"
type textarea "x"
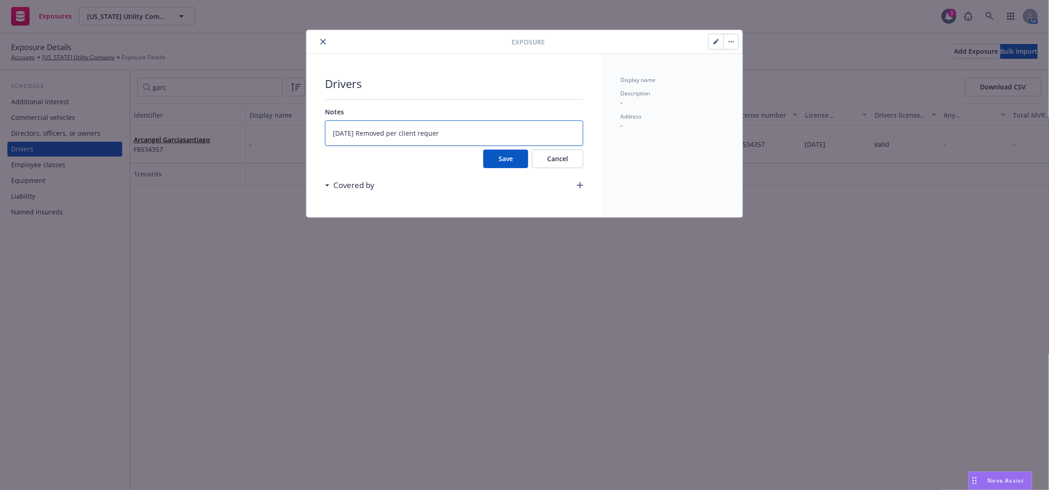
type textarea "8/15/2025 Removed per client reque"
type textarea "x"
type textarea "8/15/2025 Removed per client reques"
type textarea "x"
type textarea "8/15/2025 Removed per client request"
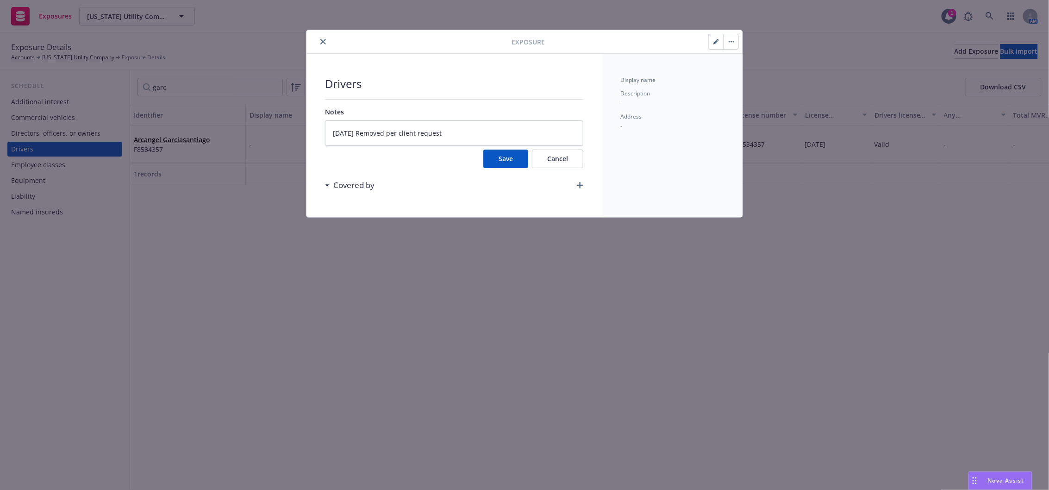
click at [521, 156] on button "Save" at bounding box center [505, 159] width 45 height 19
type textarea "x"
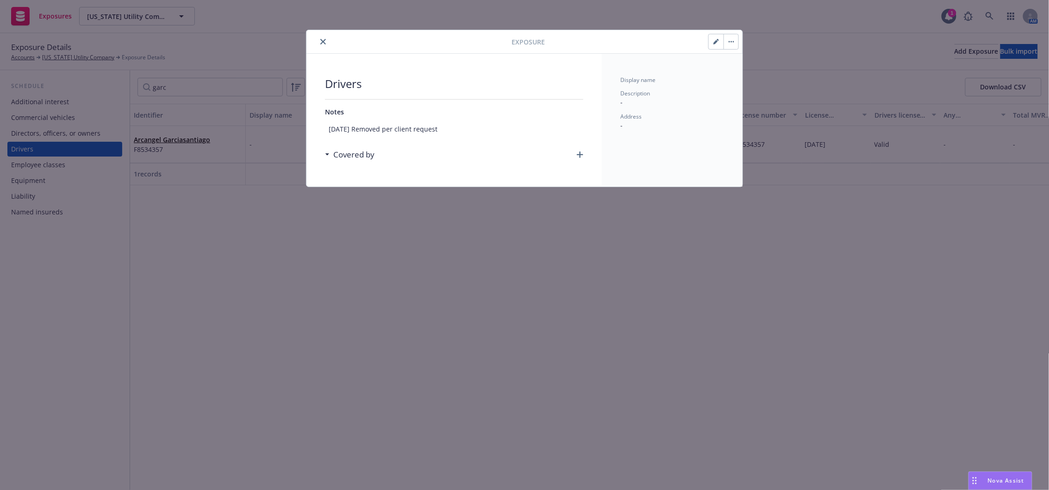
click at [731, 41] on icon "button" at bounding box center [732, 42] width 6 height 2
click at [746, 70] on link "Archive" at bounding box center [750, 67] width 53 height 19
